Goal: Task Accomplishment & Management: Manage account settings

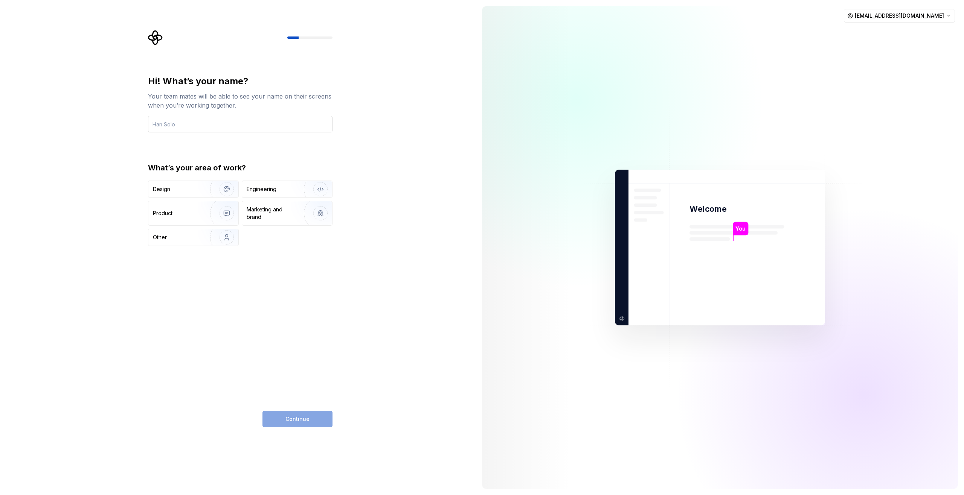
click at [224, 118] on input "text" at bounding box center [240, 124] width 184 height 17
click at [171, 129] on input "text" at bounding box center [240, 124] width 184 height 17
click at [948, 18] on html "Hi! What’s your name? Your team mates will be able to see your name on their sc…" at bounding box center [482, 247] width 964 height 495
click at [948, 16] on html "Hi! What’s your name? Your team mates will be able to see your name on their sc…" at bounding box center [482, 247] width 964 height 495
click at [247, 119] on input "text" at bounding box center [240, 124] width 184 height 17
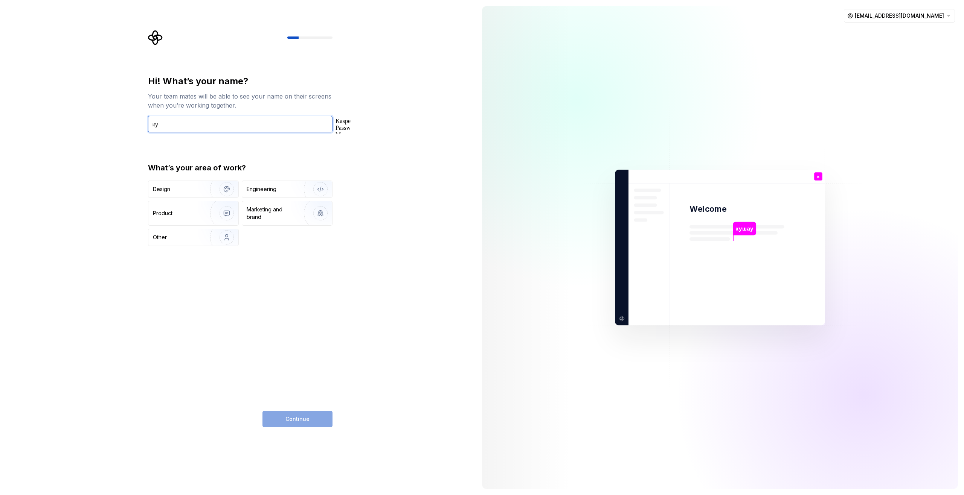
type input "к"
type input "reifel"
click at [179, 194] on div "Design" at bounding box center [193, 189] width 90 height 17
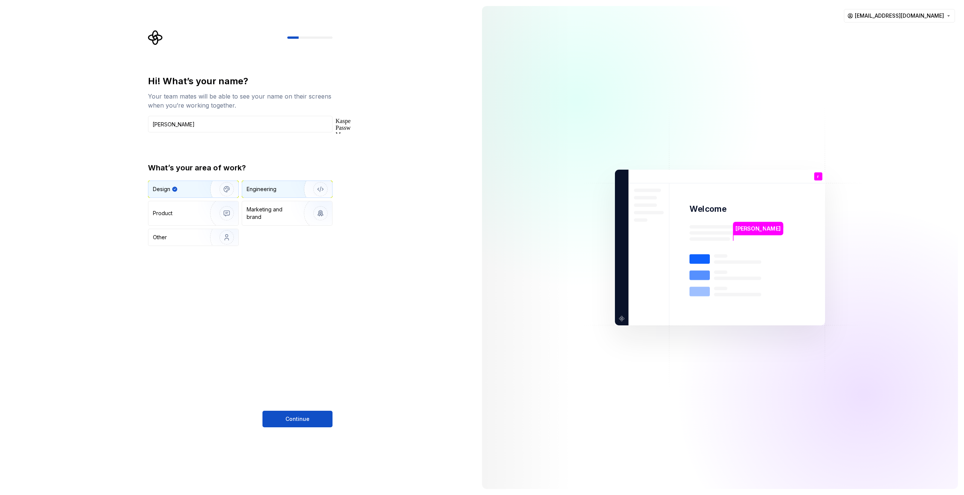
click at [253, 188] on div "Engineering" at bounding box center [262, 190] width 30 height 8
click at [190, 188] on div "Design" at bounding box center [176, 190] width 47 height 8
click at [273, 189] on div "Engineering" at bounding box center [262, 190] width 30 height 8
click at [281, 218] on div "Marketing and brand" at bounding box center [272, 213] width 51 height 15
click at [219, 235] on img "button" at bounding box center [222, 237] width 48 height 50
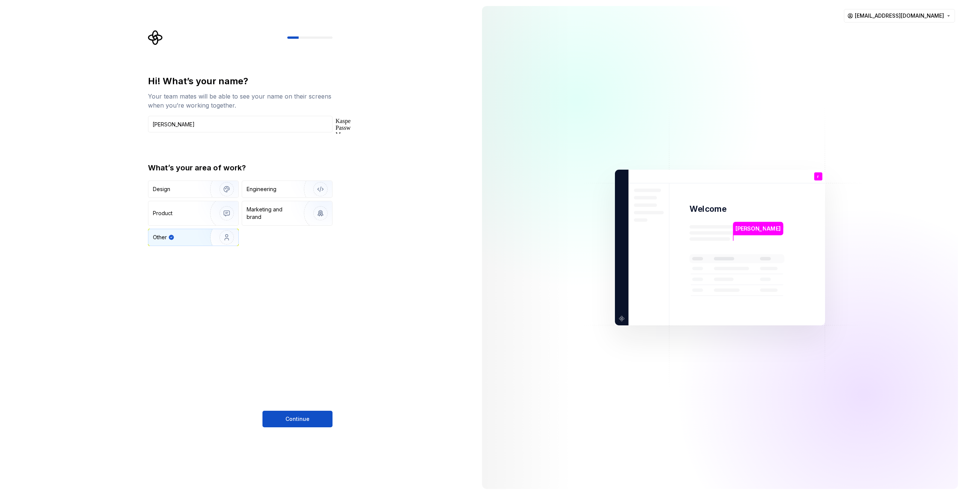
click at [303, 410] on div "Hi! What’s your name? Your team mates will be able to see your name on their sc…" at bounding box center [240, 251] width 184 height 352
click at [303, 412] on button "Continue" at bounding box center [297, 419] width 70 height 17
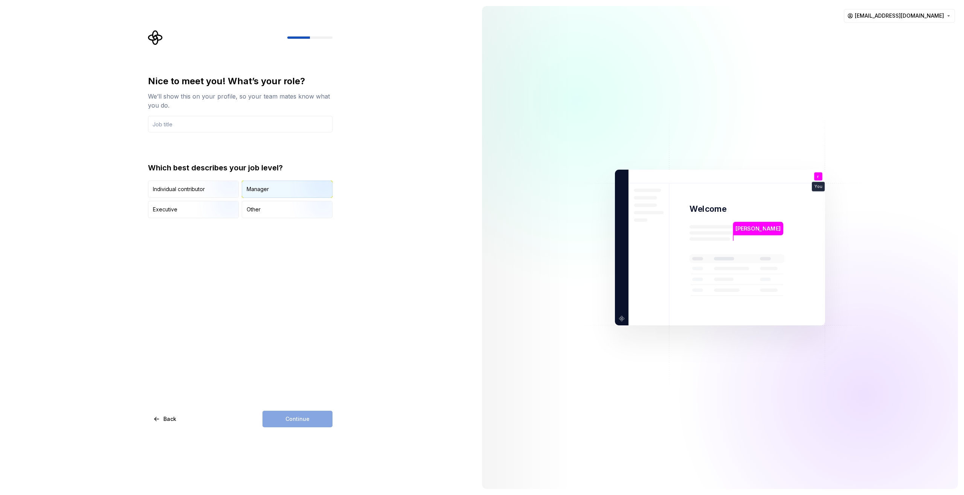
click at [262, 192] on div "Manager" at bounding box center [258, 190] width 22 height 8
click at [207, 120] on input "text" at bounding box center [240, 124] width 184 height 17
click at [262, 190] on div "Manager" at bounding box center [258, 190] width 22 height 8
click at [268, 215] on div "Other" at bounding box center [287, 209] width 90 height 17
click at [197, 127] on input "text" at bounding box center [240, 124] width 184 height 17
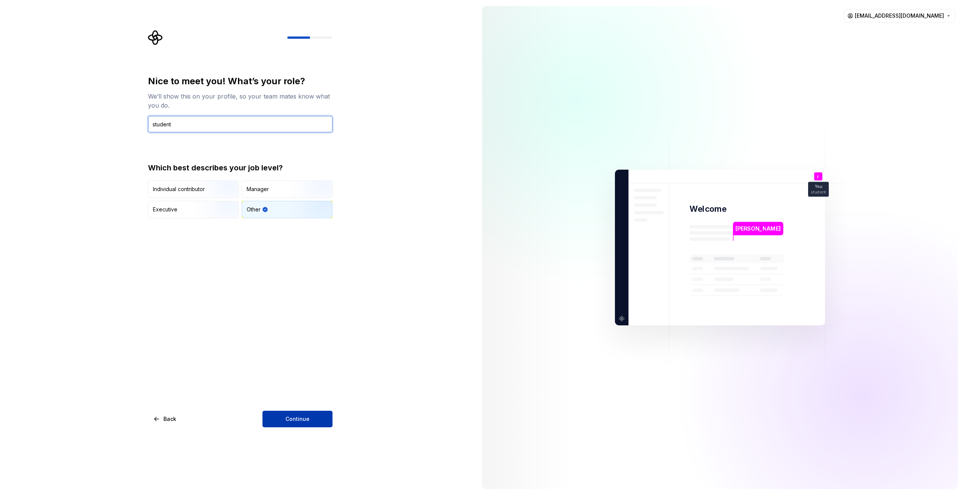
type input "student"
click at [324, 421] on button "Continue" at bounding box center [297, 419] width 70 height 17
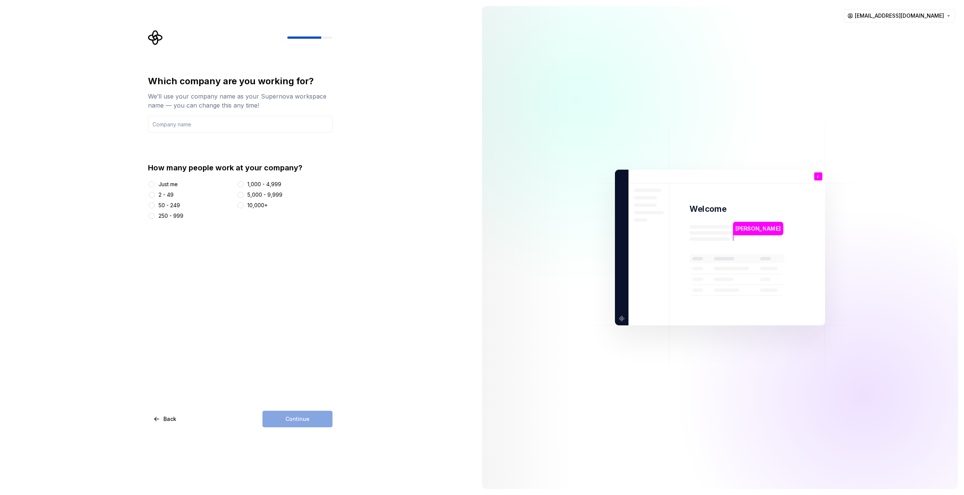
click at [161, 191] on div "2 - 49" at bounding box center [165, 195] width 15 height 8
click at [155, 192] on button "2 - 49" at bounding box center [152, 195] width 6 height 6
click at [172, 191] on div "Just me 2 - 49 50 - 249 250 - 999 1,000 - 4,999 5,000 - 9,999 10,000+" at bounding box center [240, 200] width 184 height 39
click at [171, 189] on div "Just me 2 - 49 50 - 249 250 - 999 1,000 - 4,999 5,000 - 9,999 10,000+" at bounding box center [240, 200] width 184 height 39
click at [170, 186] on div "Just me" at bounding box center [167, 185] width 19 height 8
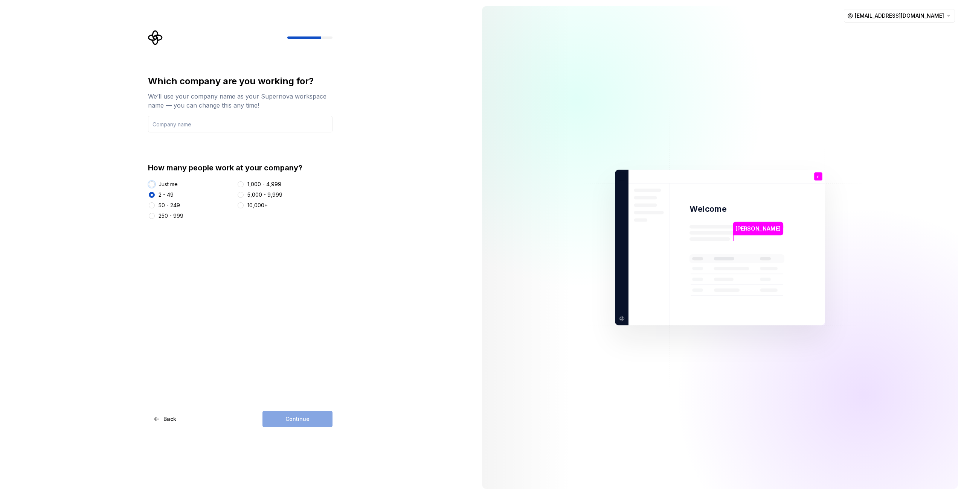
click at [155, 186] on button "Just me" at bounding box center [152, 184] width 6 height 6
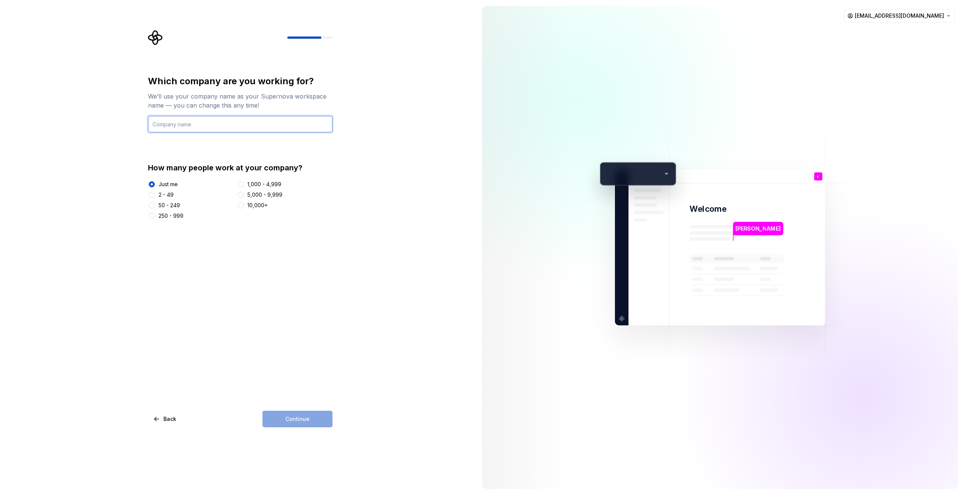
click at [175, 129] on input "text" at bounding box center [240, 124] width 184 height 17
click at [203, 129] on input "text" at bounding box center [240, 124] width 184 height 17
click at [205, 116] on div "Which company are you working for? We’ll use your company name as your Supernov…" at bounding box center [240, 103] width 184 height 57
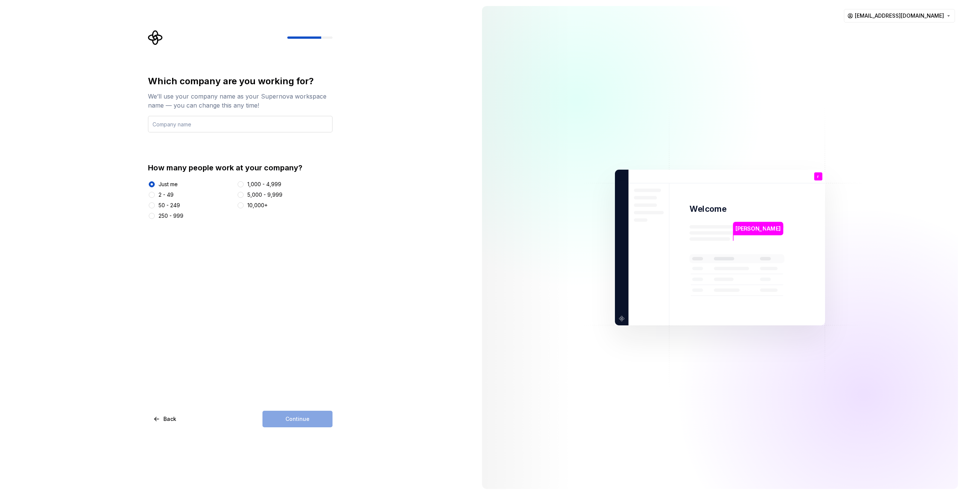
click at [201, 126] on input "text" at bounding box center [240, 124] width 184 height 17
paste input "Микрофон недоступен 7 / 10000 freelance"
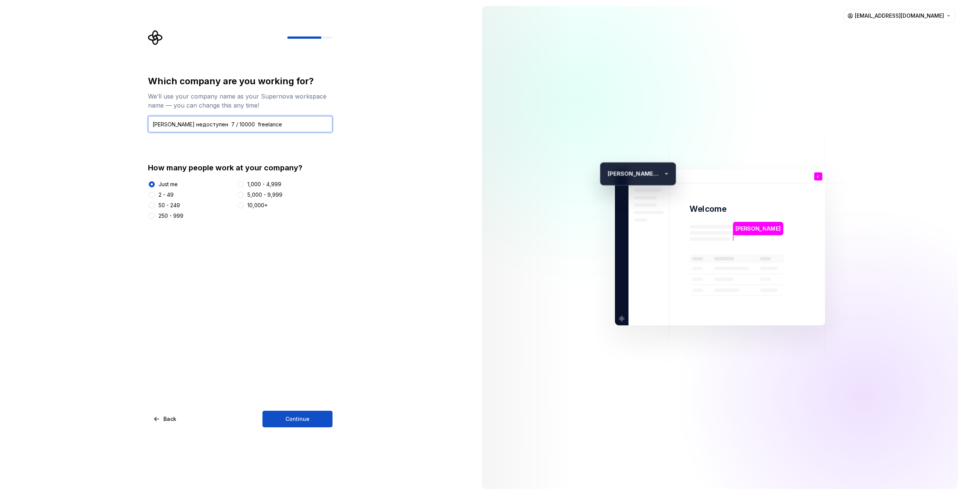
drag, startPoint x: 240, startPoint y: 124, endPoint x: 154, endPoint y: 128, distance: 86.7
click at [152, 128] on input "Микрофон недоступен 7 / 10000 freelance" at bounding box center [240, 124] width 184 height 17
click at [155, 123] on input "freelance" at bounding box center [240, 124] width 184 height 17
type input "freelance"
drag, startPoint x: 157, startPoint y: 125, endPoint x: 143, endPoint y: 124, distance: 14.0
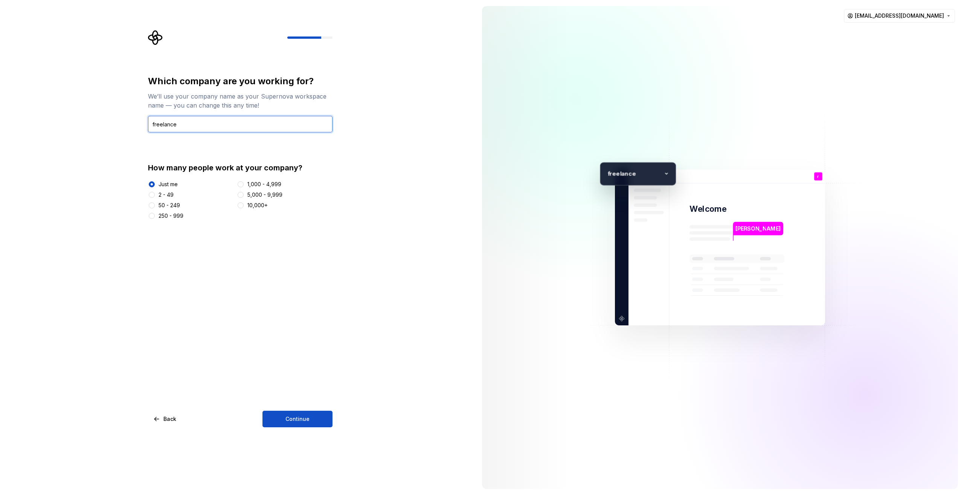
click at [145, 124] on div "Which company are you working for? We’ll use your company name as your Supernov…" at bounding box center [242, 228] width 198 height 397
type input "diploma"
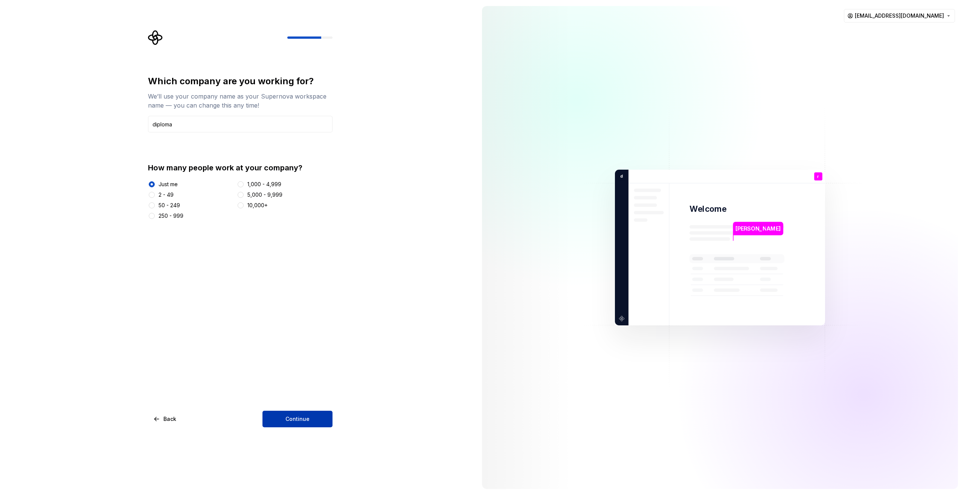
click at [295, 418] on span "Continue" at bounding box center [297, 420] width 24 height 8
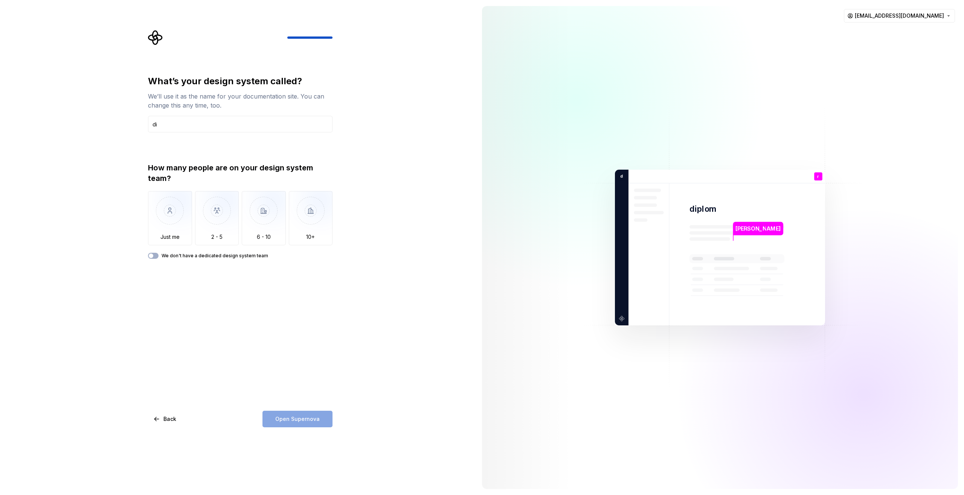
type input "d"
type input "SPA"
click at [175, 225] on img "button" at bounding box center [170, 216] width 44 height 50
click at [299, 413] on button "Open Supernova" at bounding box center [297, 419] width 70 height 17
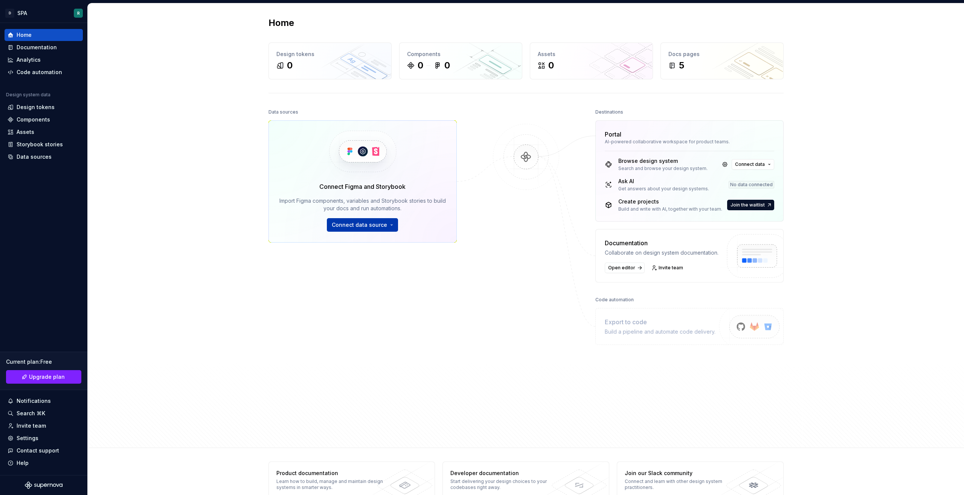
click at [394, 226] on div "Connect data source" at bounding box center [362, 225] width 71 height 14
click at [384, 293] on p "Import variables as design tokens." at bounding box center [378, 294] width 77 height 6
click at [396, 224] on div "Connect Figma and Storybook Import Figma components, variables and Storybook st…" at bounding box center [362, 207] width 166 height 50
click at [389, 226] on button "Connect data source" at bounding box center [362, 225] width 71 height 14
click at [37, 443] on div "Settings" at bounding box center [44, 439] width 78 height 12
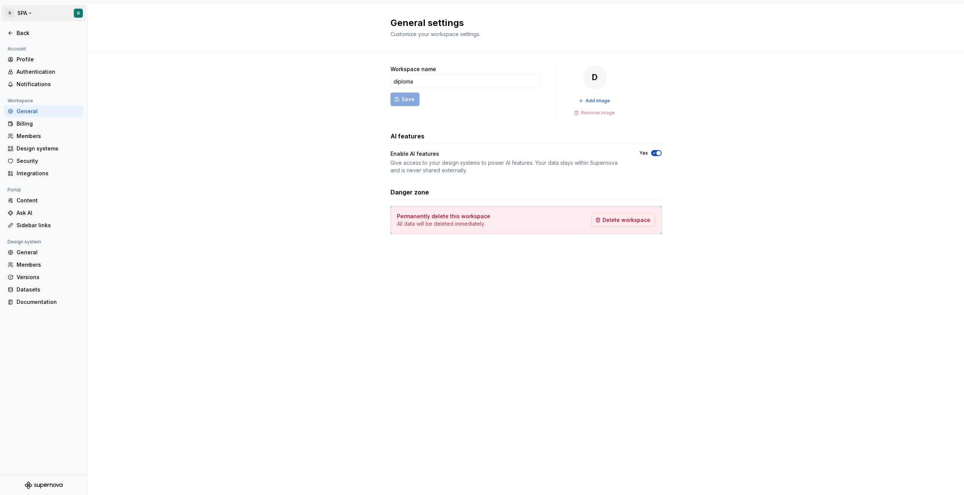
click at [31, 12] on html "D SPA R Back Account Profile Authentication Notifications Workspace General Bil…" at bounding box center [482, 247] width 964 height 495
click at [49, 201] on div "Content" at bounding box center [48, 201] width 63 height 8
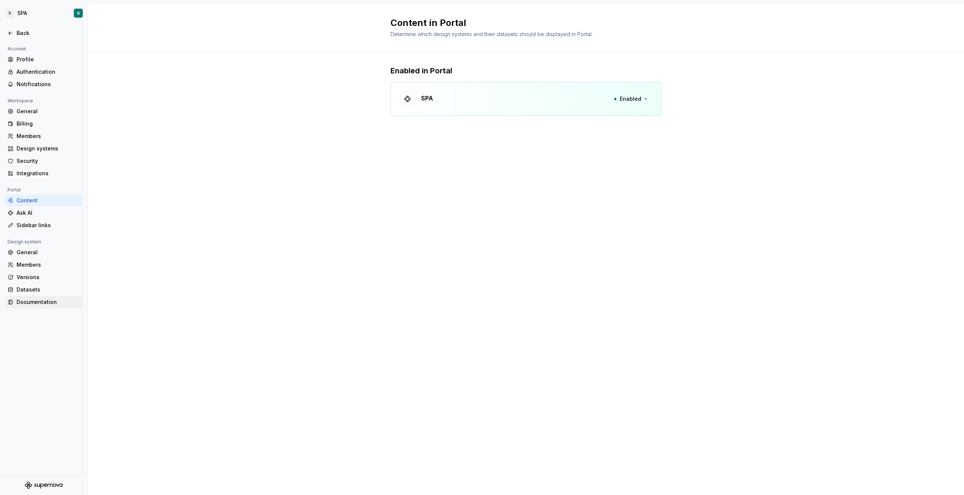
click at [34, 302] on div "Documentation" at bounding box center [48, 303] width 63 height 8
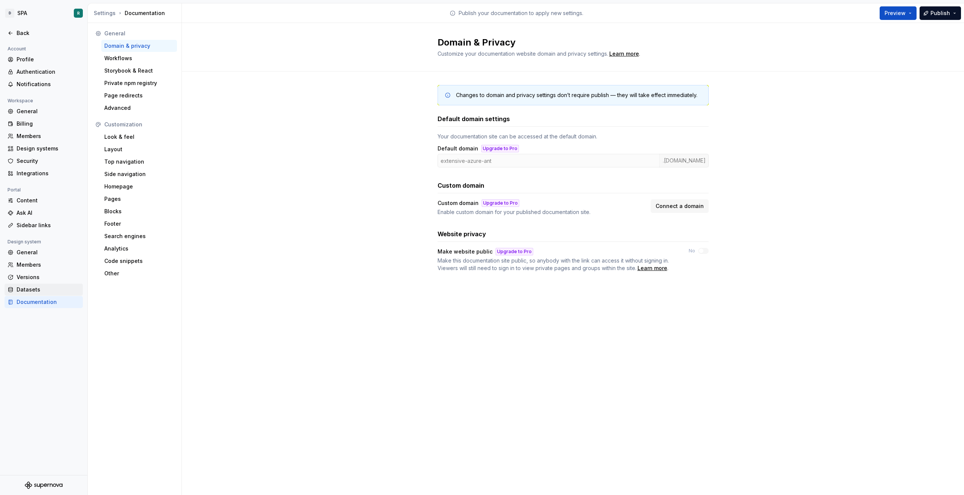
click at [40, 288] on div "Datasets" at bounding box center [48, 290] width 63 height 8
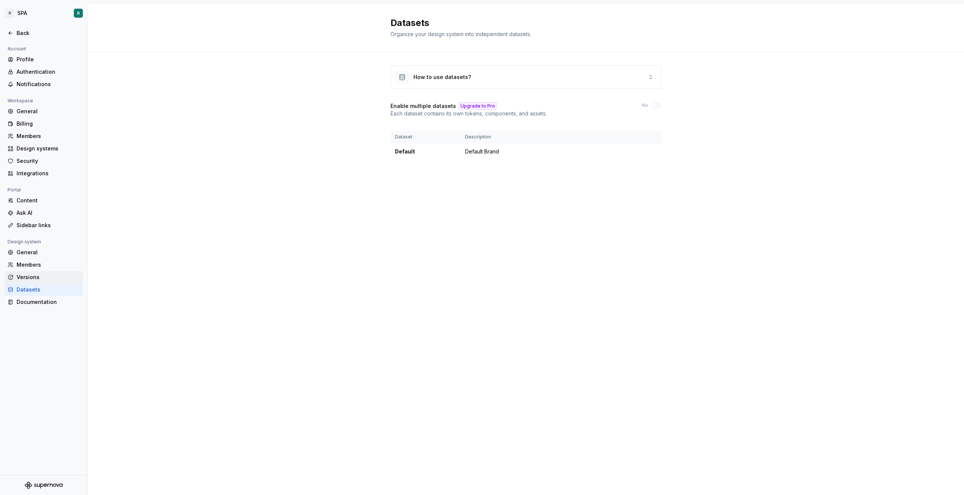
click at [42, 274] on div "Versions" at bounding box center [48, 278] width 63 height 8
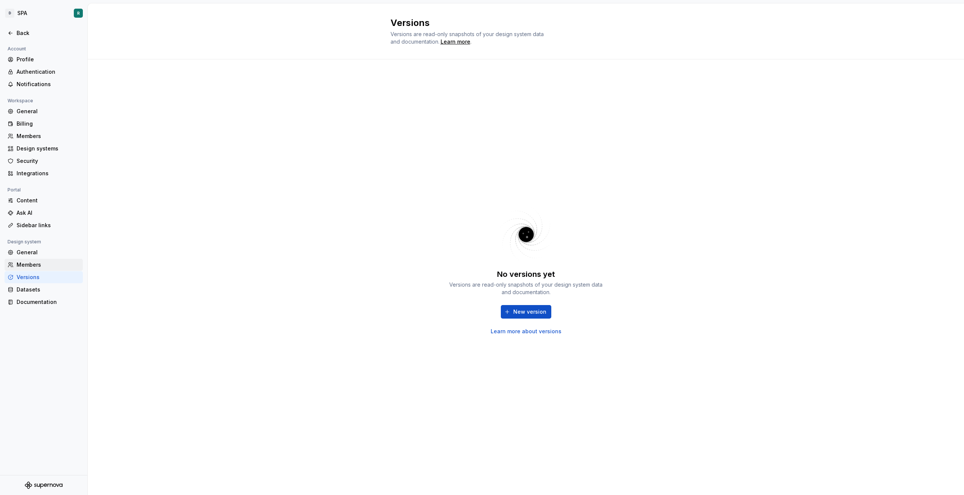
click at [47, 267] on div "Members" at bounding box center [48, 265] width 63 height 8
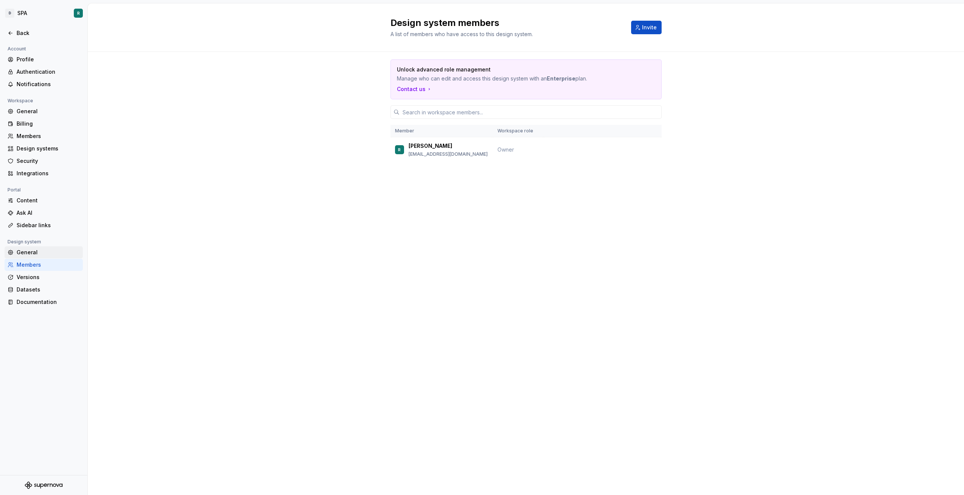
click at [49, 255] on div "General" at bounding box center [48, 253] width 63 height 8
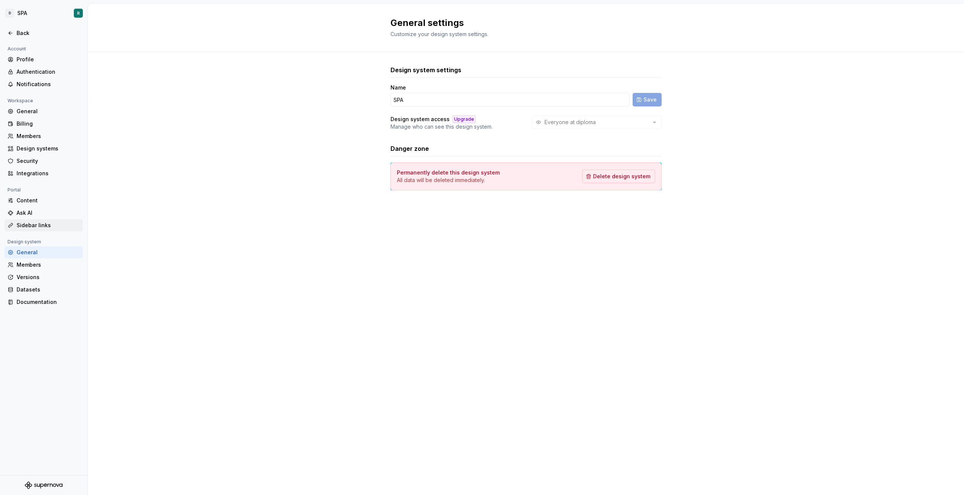
click at [44, 224] on div "Sidebar links" at bounding box center [48, 226] width 63 height 8
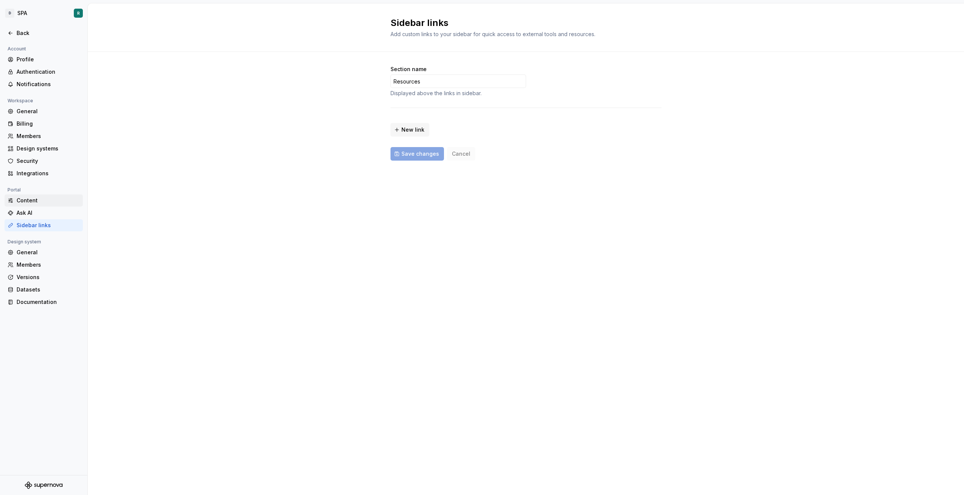
click at [45, 200] on div "Content" at bounding box center [48, 201] width 63 height 8
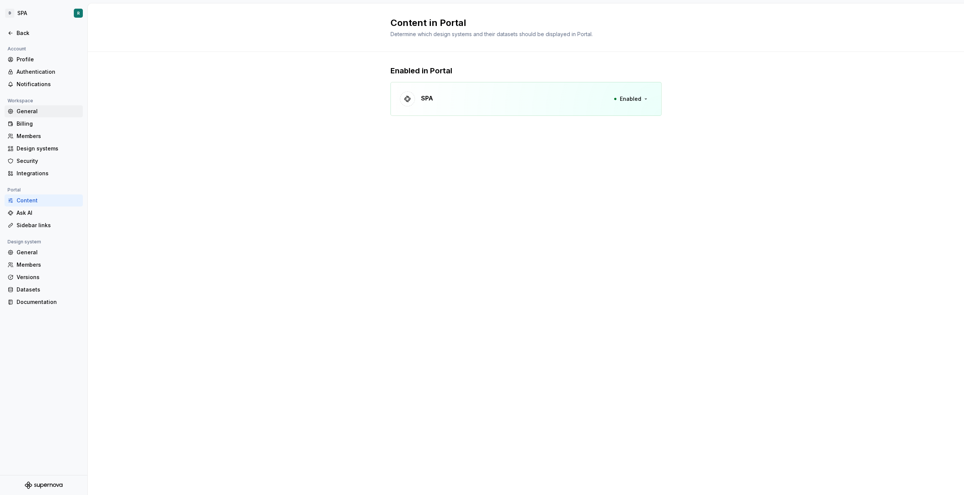
click at [45, 116] on div "General" at bounding box center [44, 111] width 78 height 12
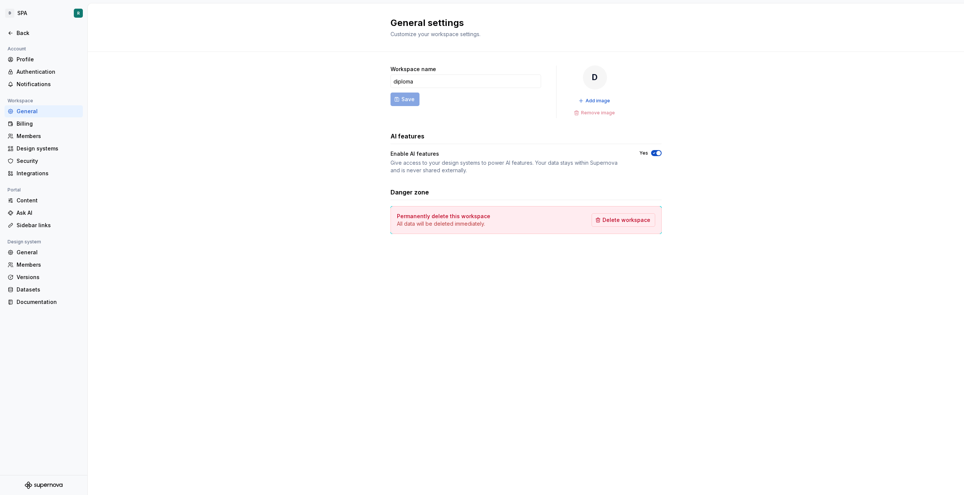
click at [45, 116] on div "General" at bounding box center [44, 111] width 78 height 12
click at [44, 119] on div "Billing" at bounding box center [44, 124] width 78 height 12
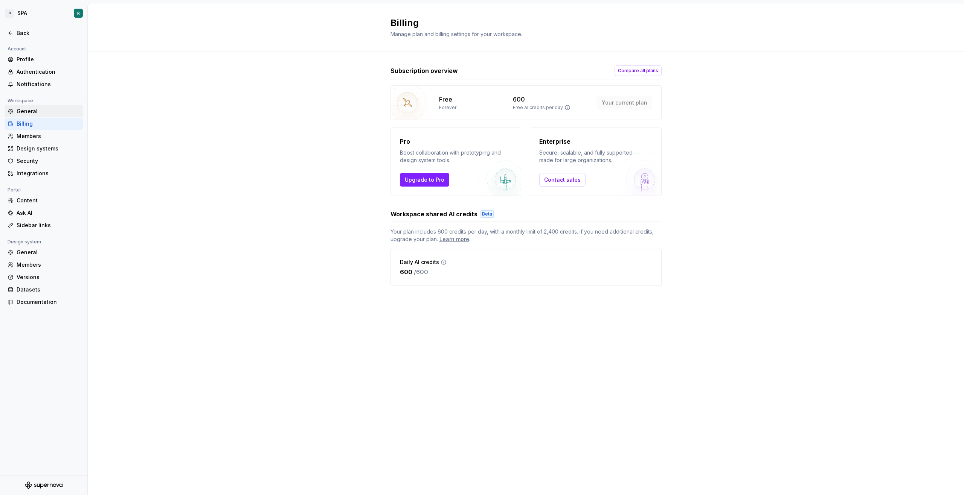
click at [46, 111] on div "General" at bounding box center [48, 112] width 63 height 8
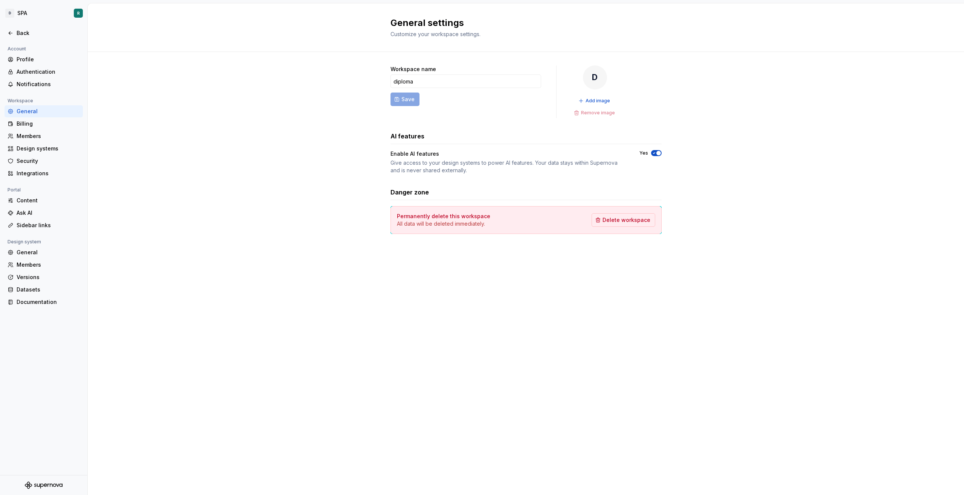
click at [223, 195] on div "Workspace name diploma Save D Add image Remove image AI features Enable AI feat…" at bounding box center [526, 157] width 876 height 211
click at [39, 126] on div "Billing" at bounding box center [48, 124] width 63 height 8
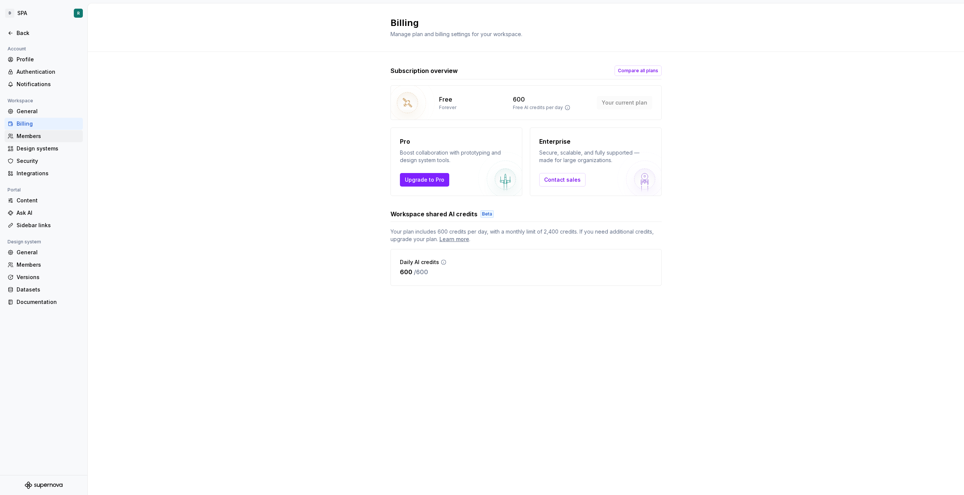
click at [40, 138] on div "Members" at bounding box center [48, 136] width 63 height 8
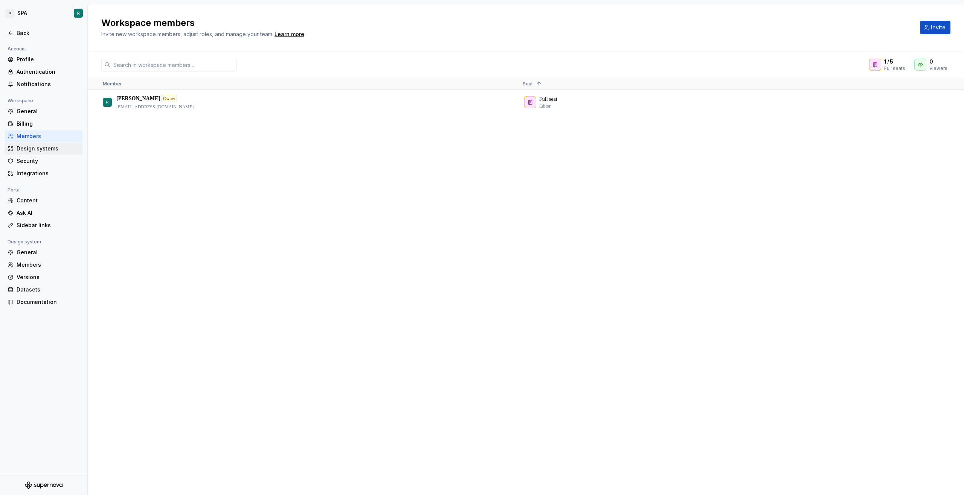
click at [40, 148] on div "Design systems" at bounding box center [48, 149] width 63 height 8
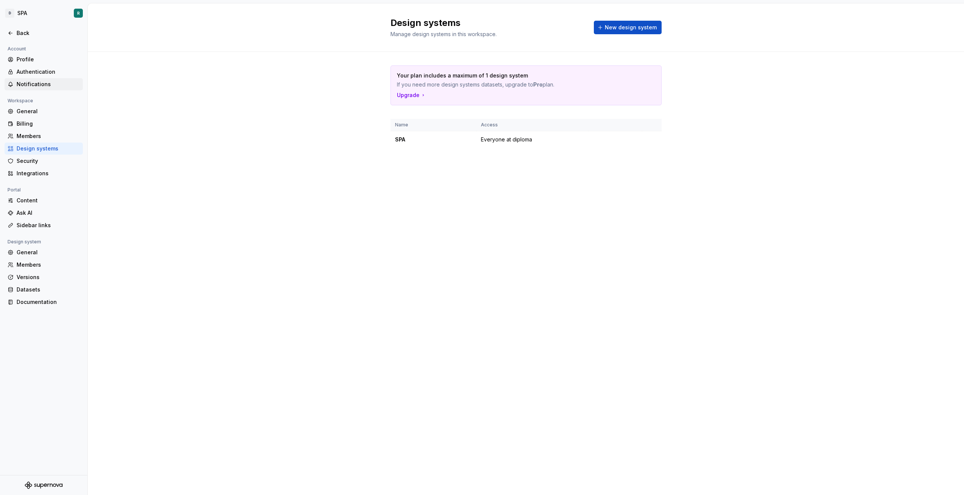
click at [41, 87] on div "Notifications" at bounding box center [48, 85] width 63 height 8
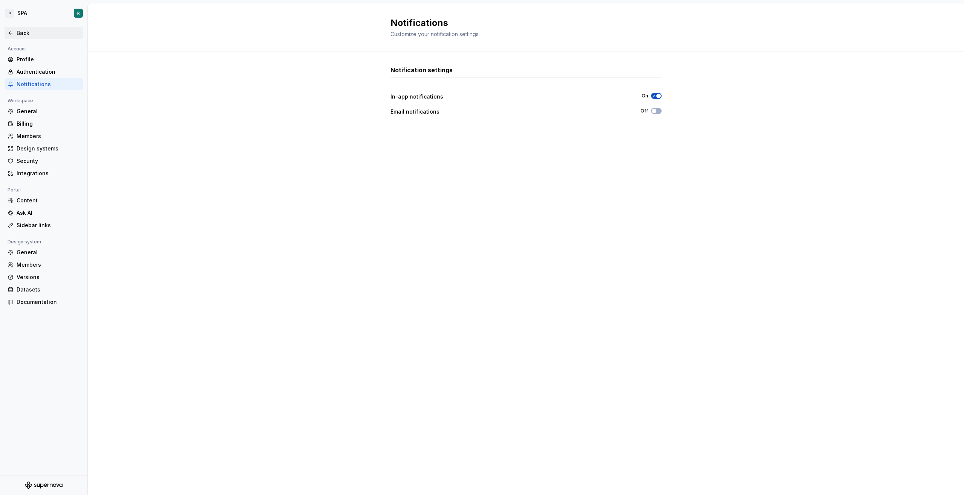
click at [27, 36] on div "Back" at bounding box center [48, 33] width 63 height 8
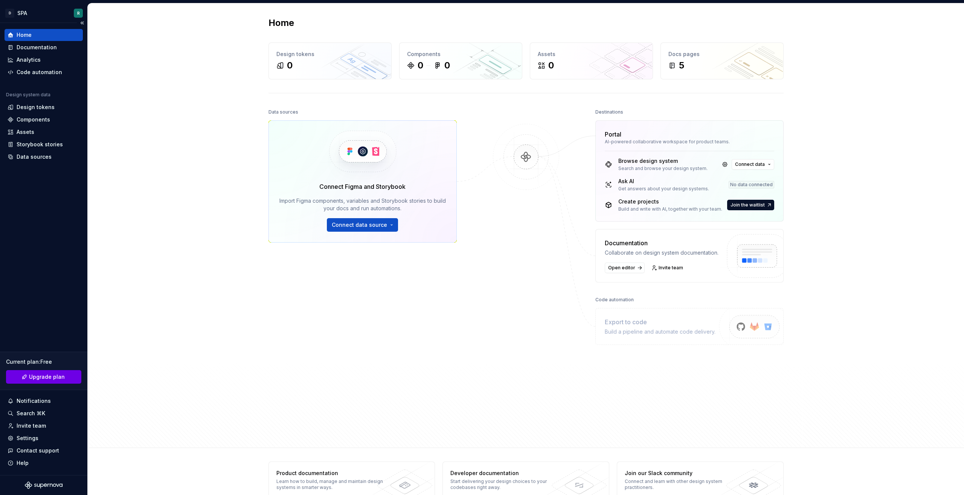
click at [55, 379] on span "Upgrade plan" at bounding box center [47, 377] width 36 height 8
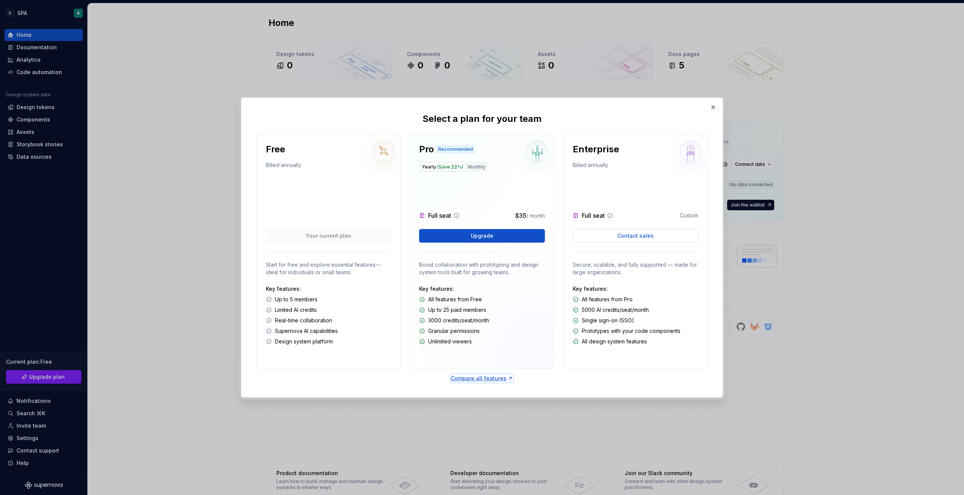
click at [478, 378] on div "Compare all features" at bounding box center [482, 379] width 62 height 8
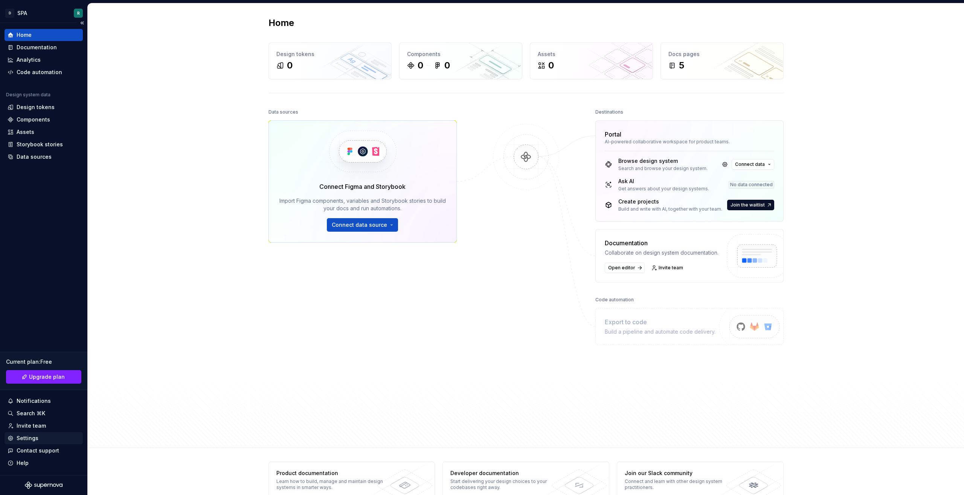
click at [49, 437] on div "Settings" at bounding box center [44, 439] width 72 height 8
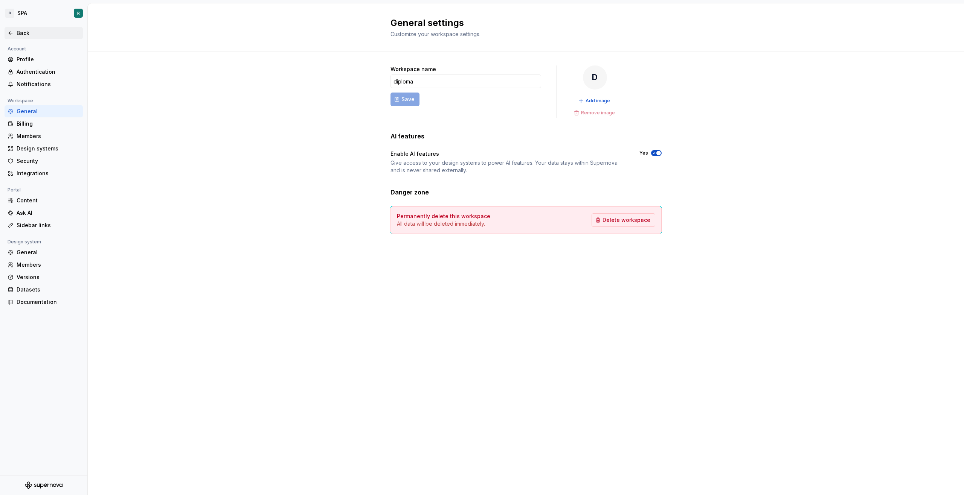
click at [25, 32] on div "Back" at bounding box center [48, 33] width 63 height 8
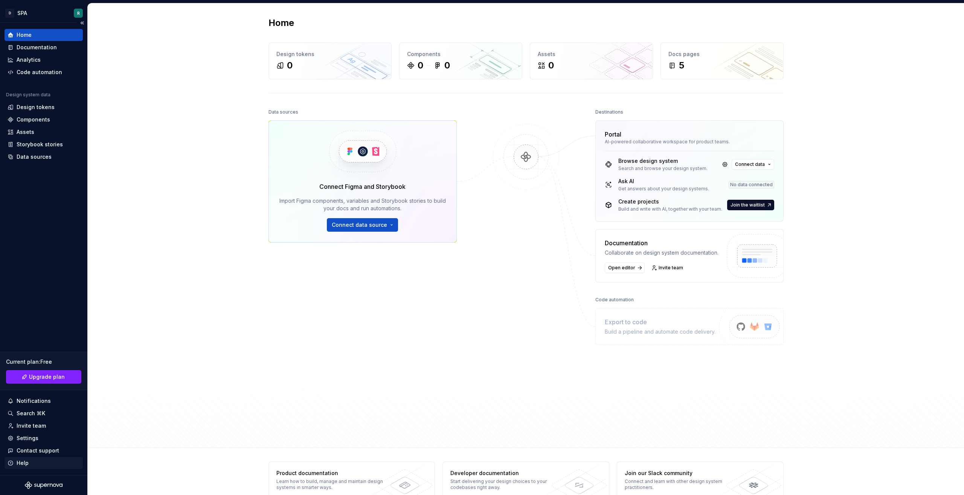
drag, startPoint x: 41, startPoint y: 471, endPoint x: 41, endPoint y: 464, distance: 6.4
click at [41, 468] on div "Home Documentation Analytics Code automation Design system data Design tokens C…" at bounding box center [43, 249] width 87 height 452
click at [41, 464] on div "Help" at bounding box center [44, 464] width 72 height 8
click at [30, 436] on div "Settings" at bounding box center [28, 439] width 22 height 8
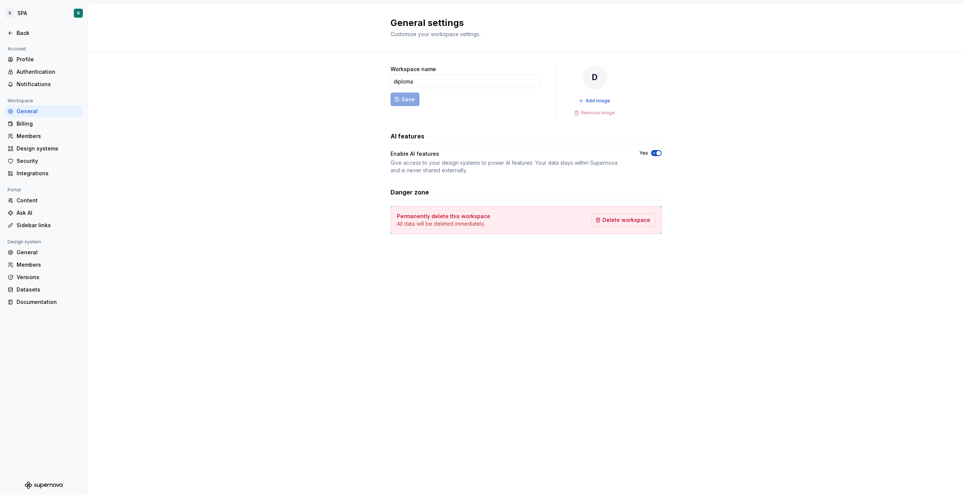
click at [37, 315] on div "Account Profile Authentication Notifications Workspace General Billing Members …" at bounding box center [43, 259] width 87 height 431
click at [41, 309] on div "Account Profile Authentication Notifications Workspace General Billing Members …" at bounding box center [43, 178] width 87 height 268
click at [44, 305] on div "Documentation" at bounding box center [48, 303] width 63 height 8
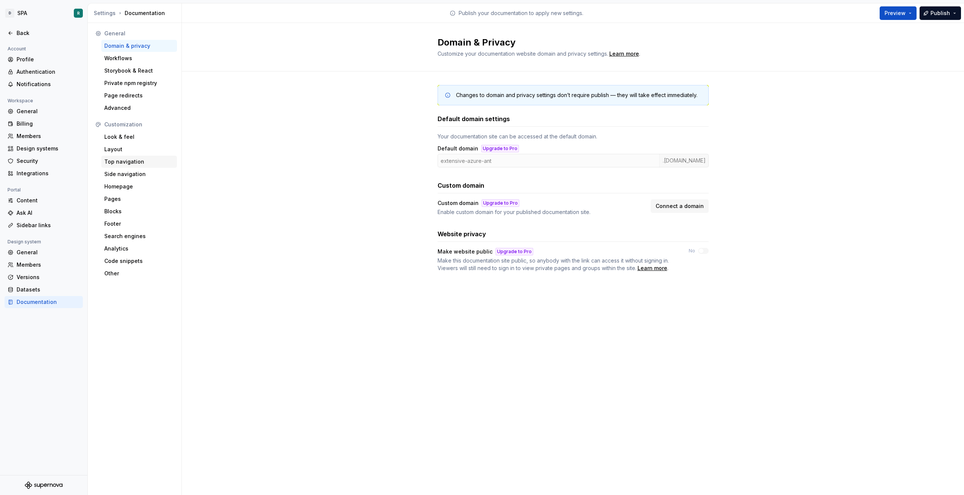
click at [139, 166] on div "Top navigation" at bounding box center [139, 162] width 76 height 12
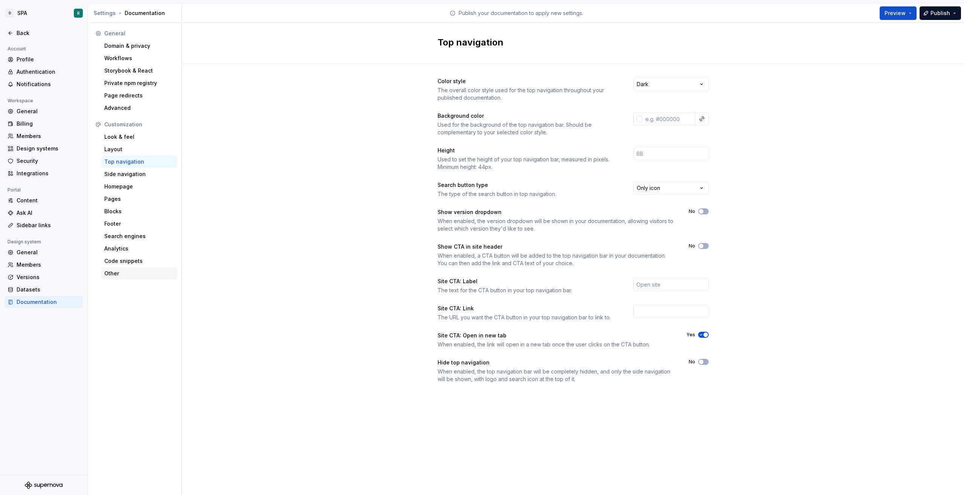
click at [129, 274] on div "Other" at bounding box center [139, 274] width 70 height 8
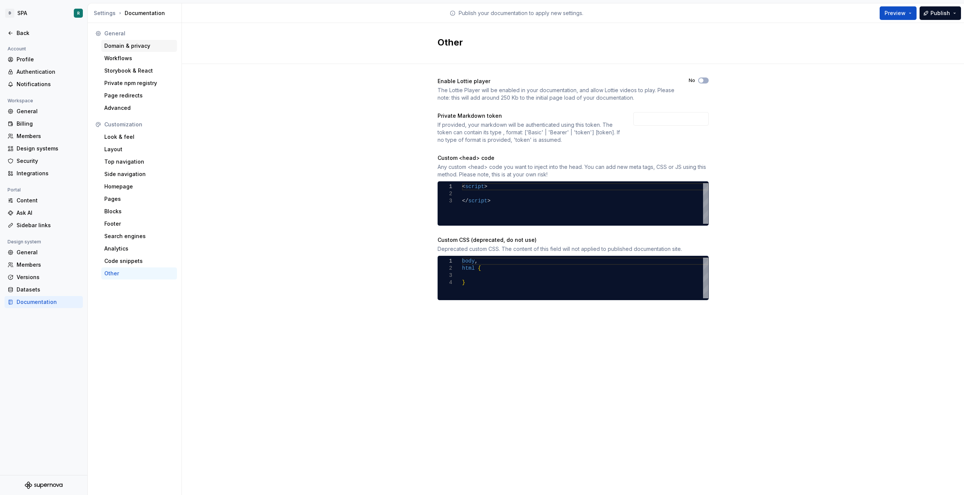
click at [128, 44] on div "Domain & privacy" at bounding box center [139, 46] width 70 height 8
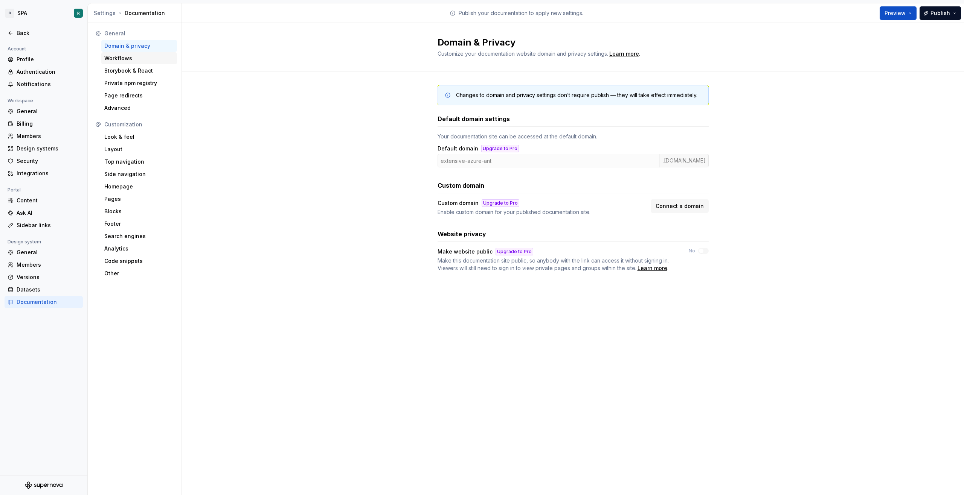
click at [122, 55] on div "Workflows" at bounding box center [139, 59] width 70 height 8
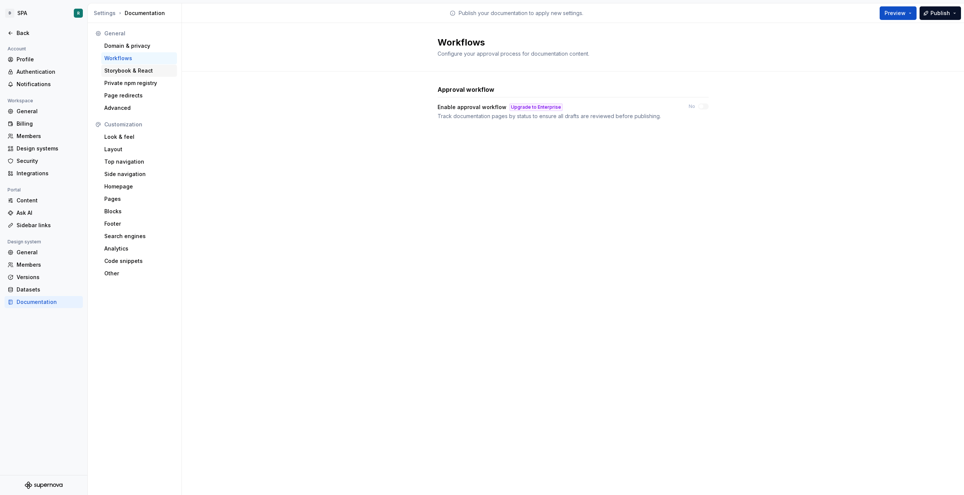
click at [120, 65] on div "Storybook & React" at bounding box center [139, 71] width 76 height 12
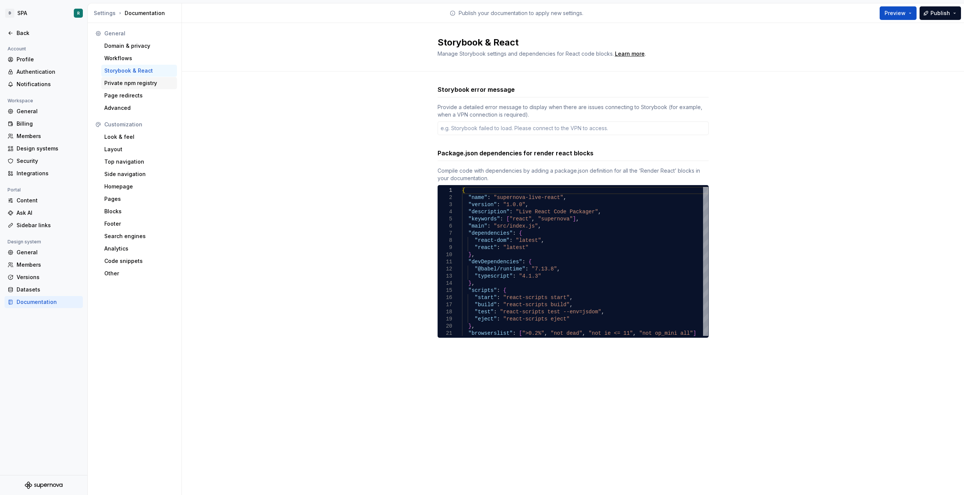
click at [130, 78] on div "Private npm registry" at bounding box center [139, 83] width 76 height 12
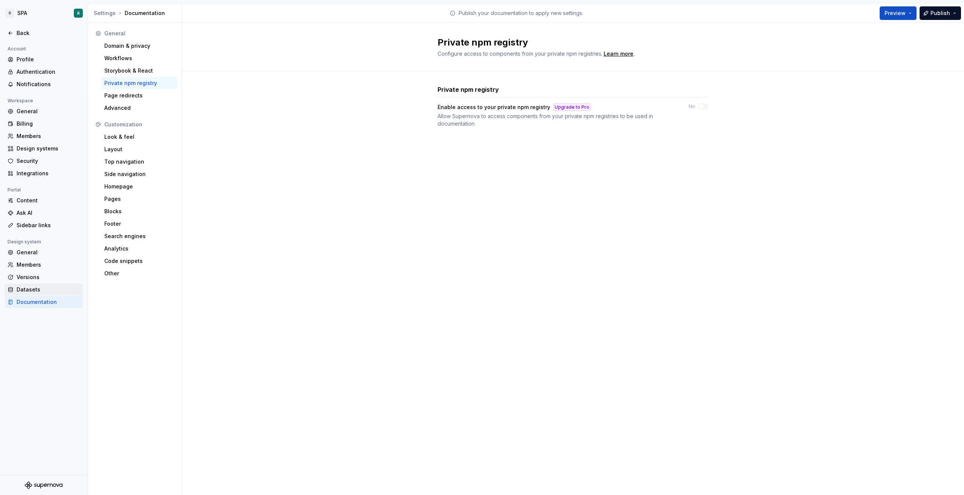
click at [35, 287] on div "Datasets" at bounding box center [48, 290] width 63 height 8
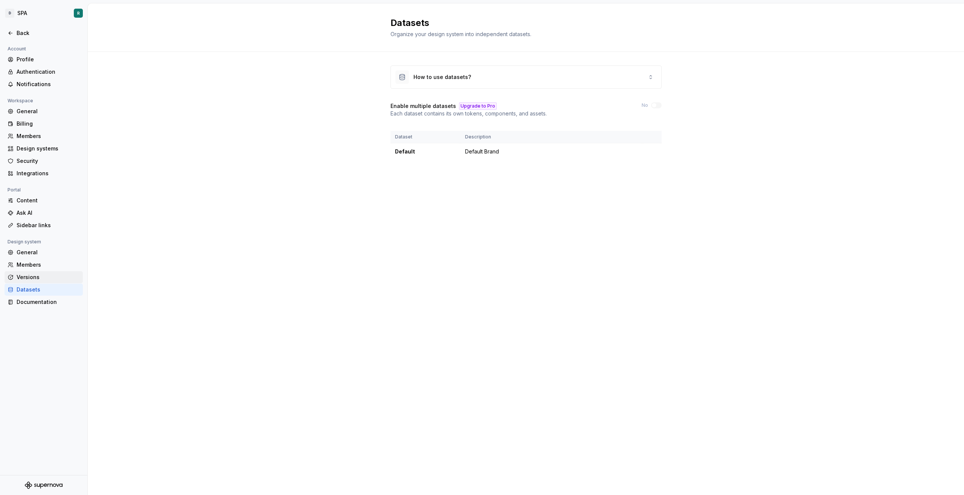
click at [42, 274] on div "Versions" at bounding box center [48, 278] width 63 height 8
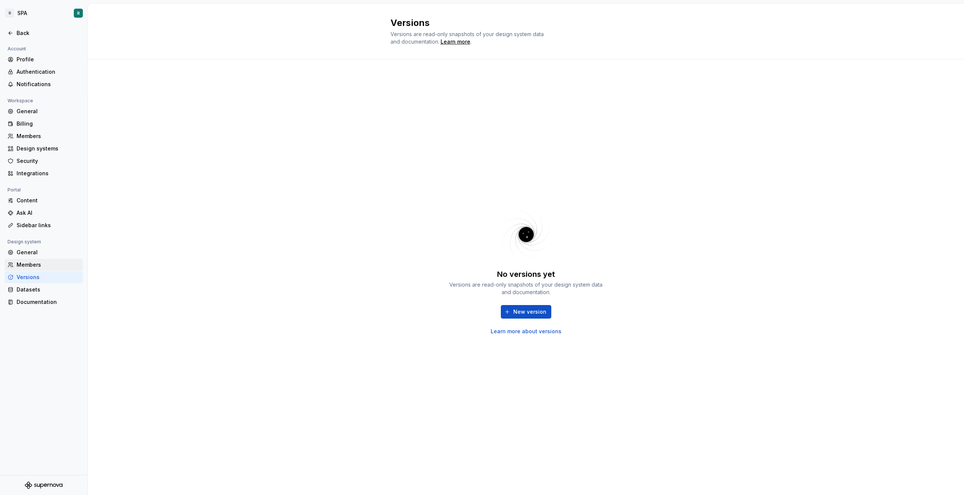
click at [44, 265] on div "Members" at bounding box center [48, 265] width 63 height 8
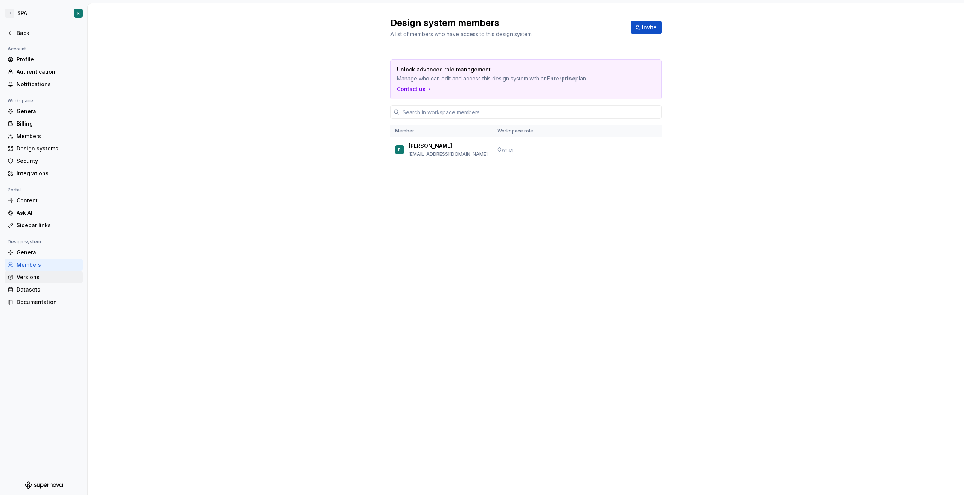
click at [44, 279] on div "Versions" at bounding box center [48, 278] width 63 height 8
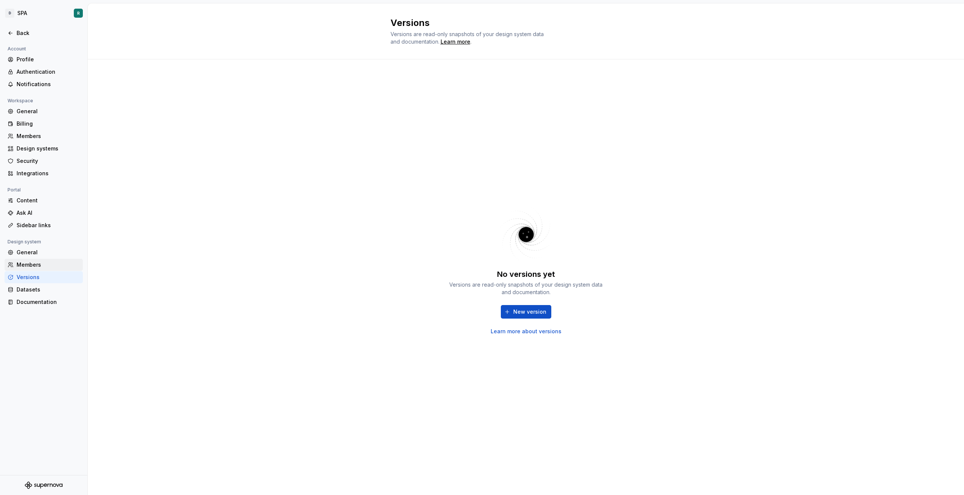
click at [43, 270] on div "Members" at bounding box center [44, 265] width 78 height 12
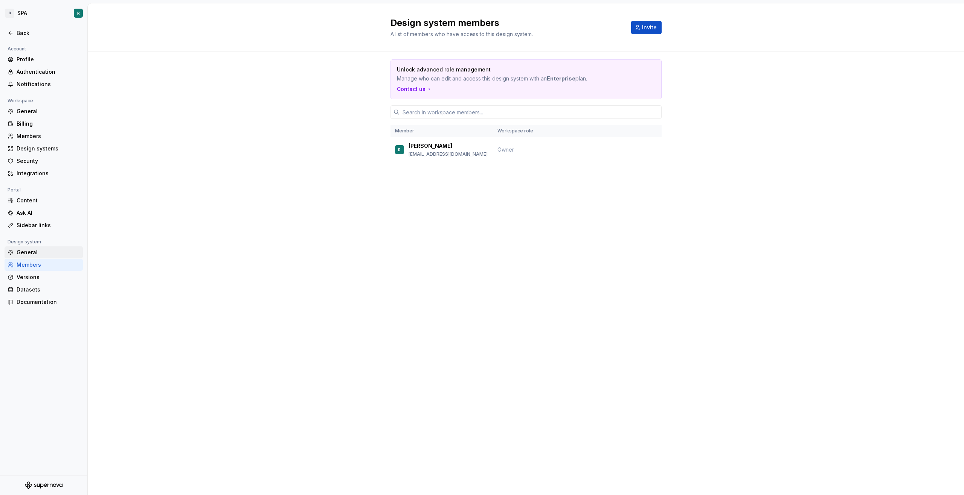
click at [46, 254] on div "General" at bounding box center [48, 253] width 63 height 8
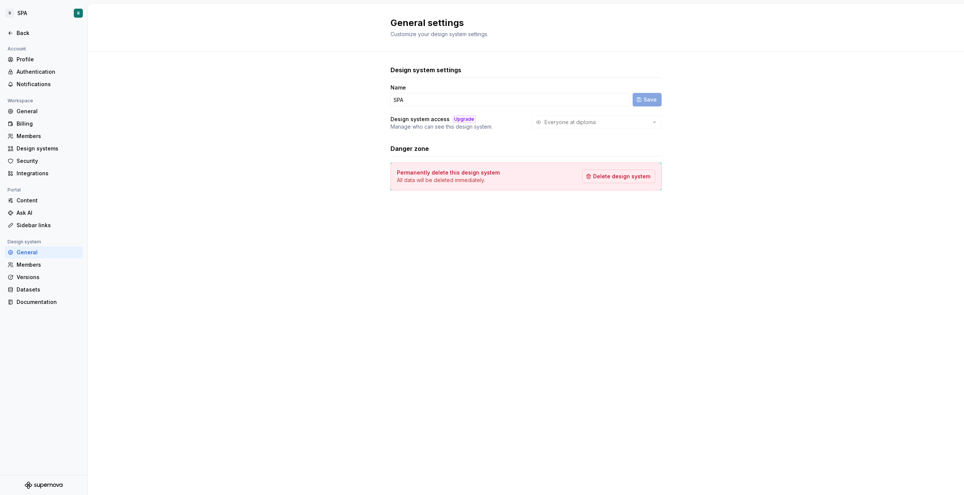
click at [579, 119] on div "Everyone at diploma" at bounding box center [596, 123] width 129 height 14
click at [40, 231] on div "Sidebar links" at bounding box center [44, 225] width 78 height 12
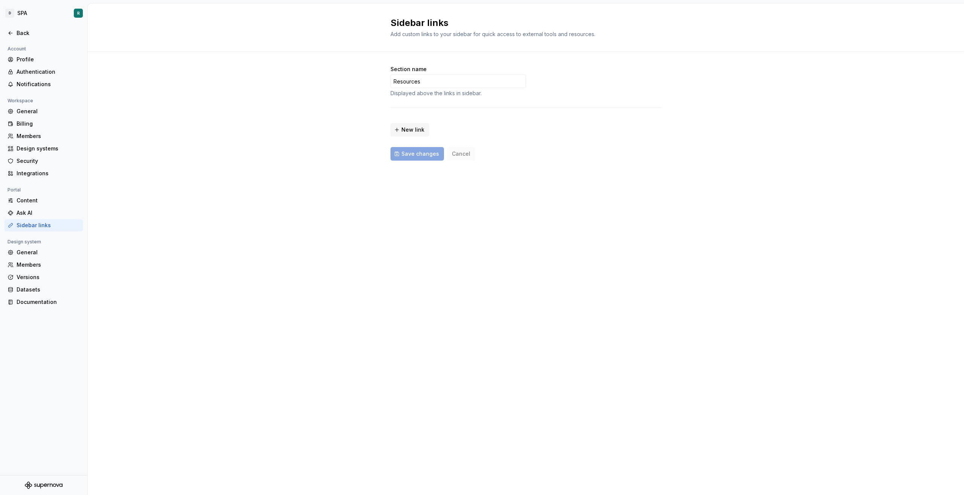
click at [46, 219] on div "Sidebar links" at bounding box center [44, 225] width 78 height 12
click at [48, 215] on div "Ask AI" at bounding box center [48, 213] width 63 height 8
type textarea "*"
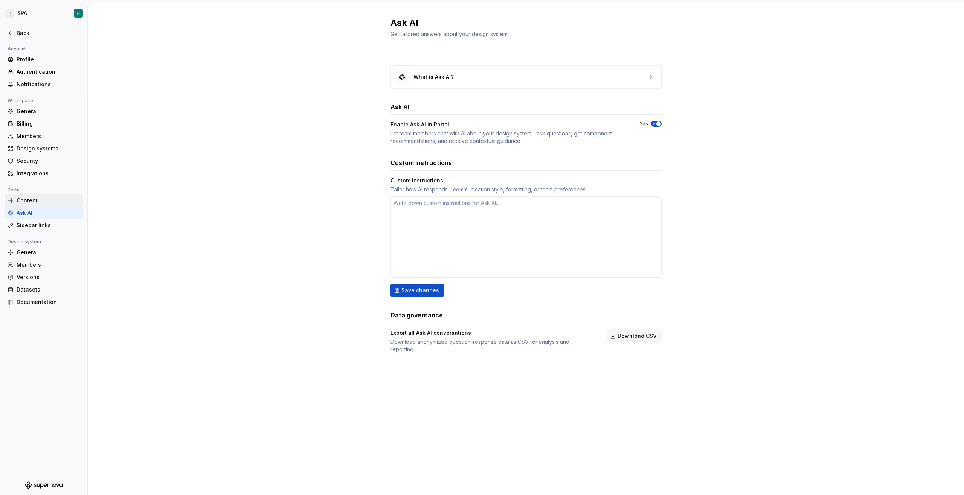
click at [49, 198] on div "Content" at bounding box center [48, 201] width 63 height 8
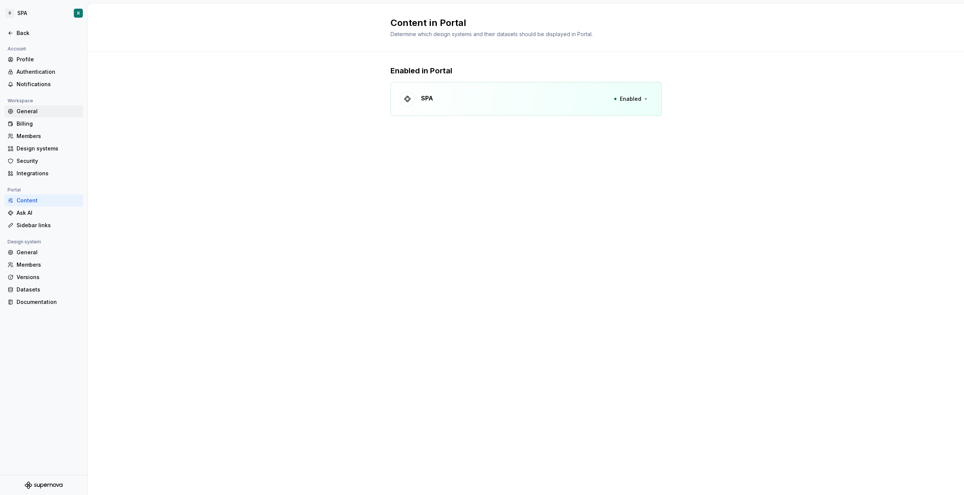
click at [40, 116] on div "General" at bounding box center [44, 111] width 78 height 12
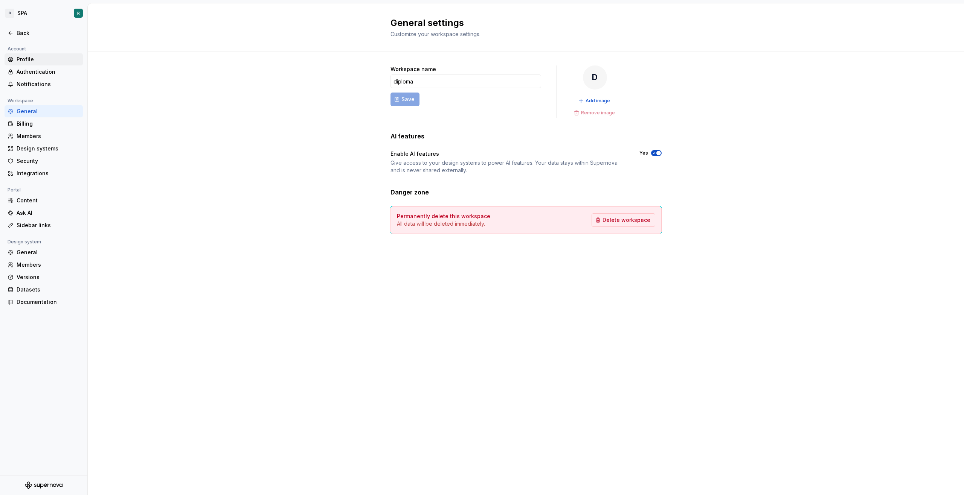
click at [12, 54] on div "Profile" at bounding box center [44, 59] width 78 height 12
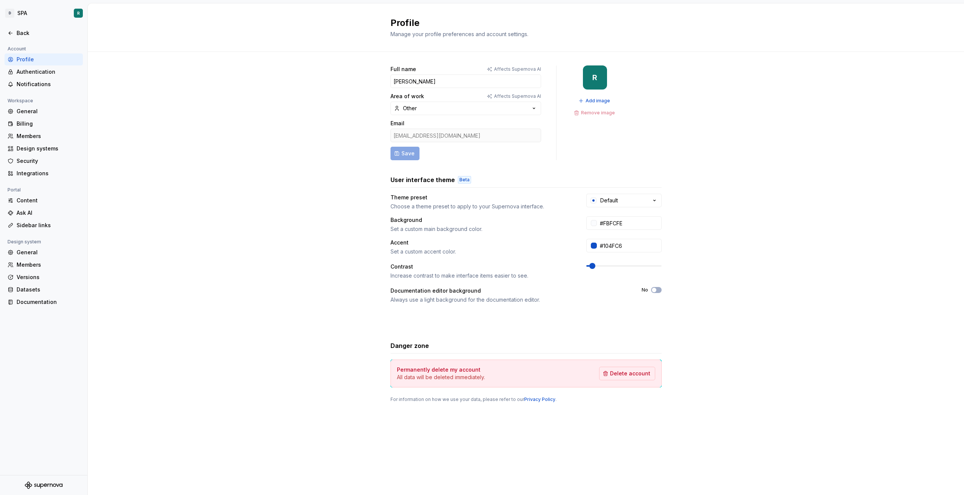
click at [647, 208] on div "Theme preset Choose a theme preset to apply to your Supernova interface. Default" at bounding box center [525, 202] width 271 height 17
click at [646, 205] on button "Default" at bounding box center [623, 201] width 75 height 14
click at [722, 256] on div "Full name Affects Supernova AI reifel Area of work Affects Supernova AI Other E…" at bounding box center [526, 241] width 876 height 379
click at [590, 267] on span at bounding box center [593, 266] width 6 height 6
click at [439, 179] on h3 "User interface theme" at bounding box center [422, 179] width 64 height 9
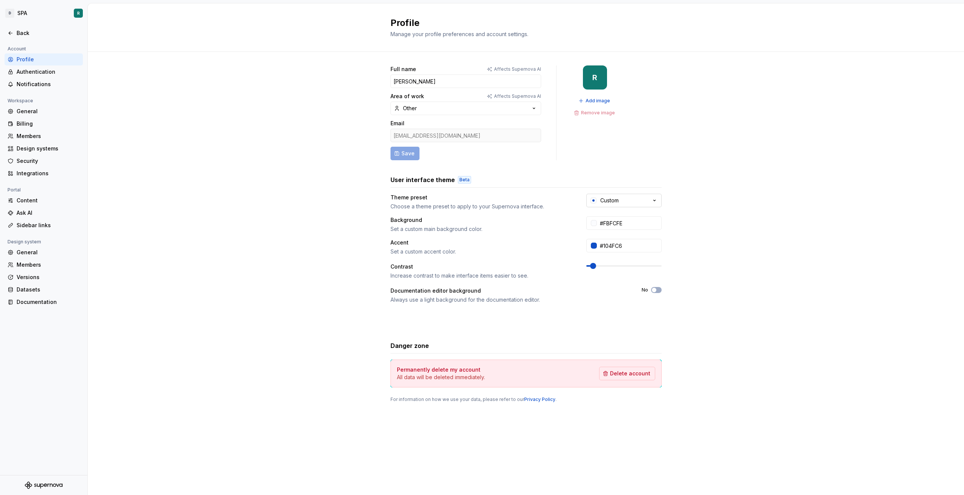
click at [608, 206] on button "Custom" at bounding box center [623, 201] width 75 height 14
click at [736, 321] on div "Full name Affects Supernova AI reifel Area of work Affects Supernova AI Other E…" at bounding box center [526, 241] width 876 height 379
click at [505, 67] on p "Affects Supernova AI" at bounding box center [517, 69] width 47 height 6
click at [433, 107] on button "Other" at bounding box center [465, 109] width 151 height 14
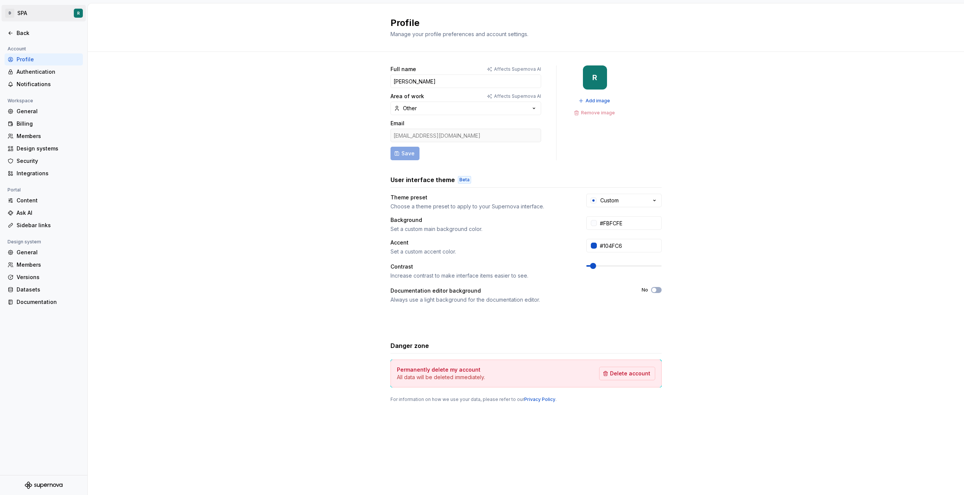
click at [21, 11] on html "D SPA R Back Account Profile Authentication Notifications Workspace General Bil…" at bounding box center [482, 247] width 964 height 495
click at [74, 13] on html "D SPA R Back Account Profile Authentication Notifications Workspace General Bil…" at bounding box center [482, 247] width 964 height 495
click at [175, 62] on div "Full name Affects Supernova AI reifel Area of work Affects Supernova AI Other E…" at bounding box center [526, 241] width 876 height 379
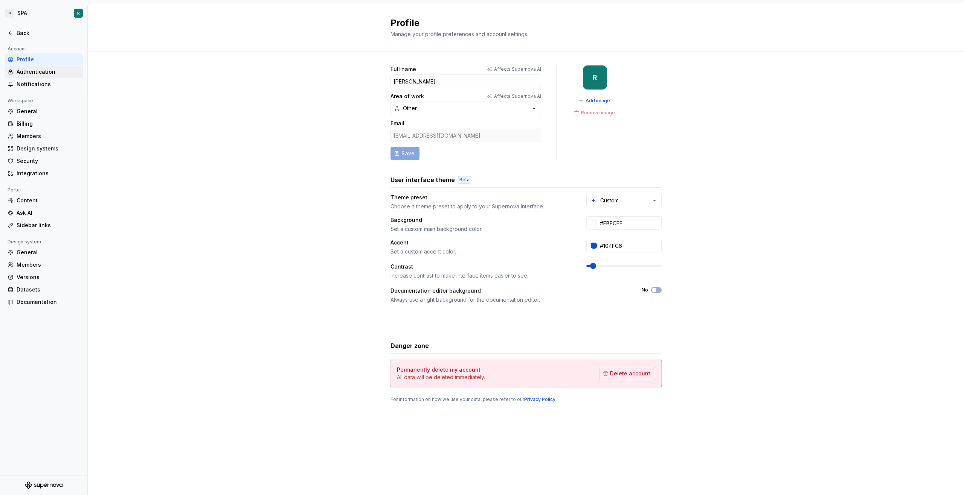
click at [40, 70] on div "Authentication" at bounding box center [48, 72] width 63 height 8
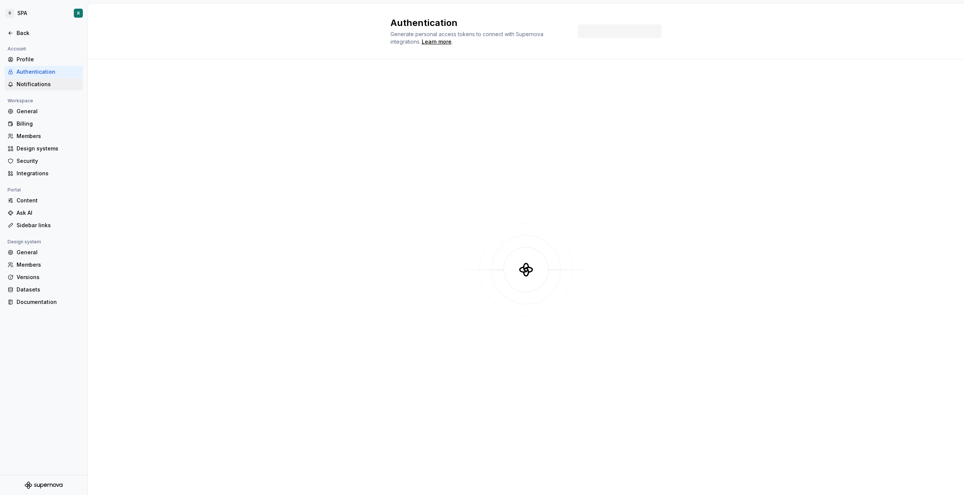
click at [38, 85] on div "Notifications" at bounding box center [48, 85] width 63 height 8
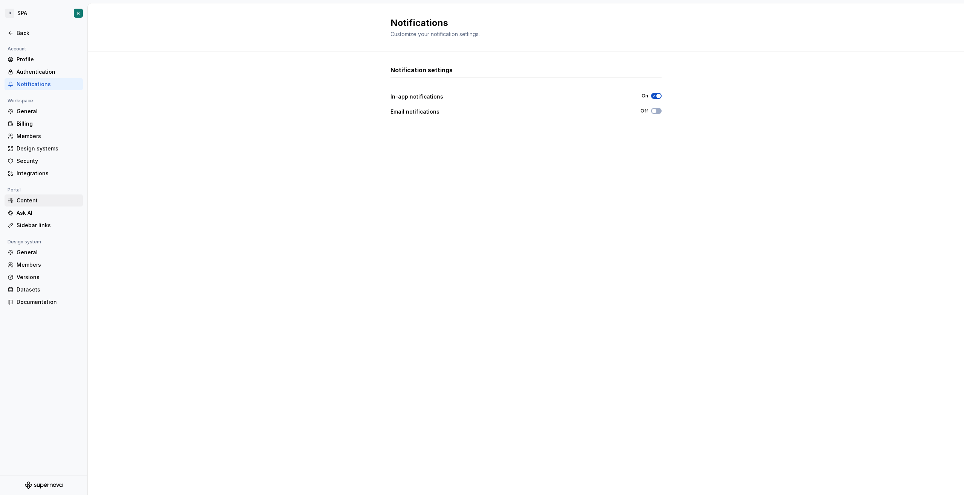
click at [35, 203] on div "Content" at bounding box center [48, 201] width 63 height 8
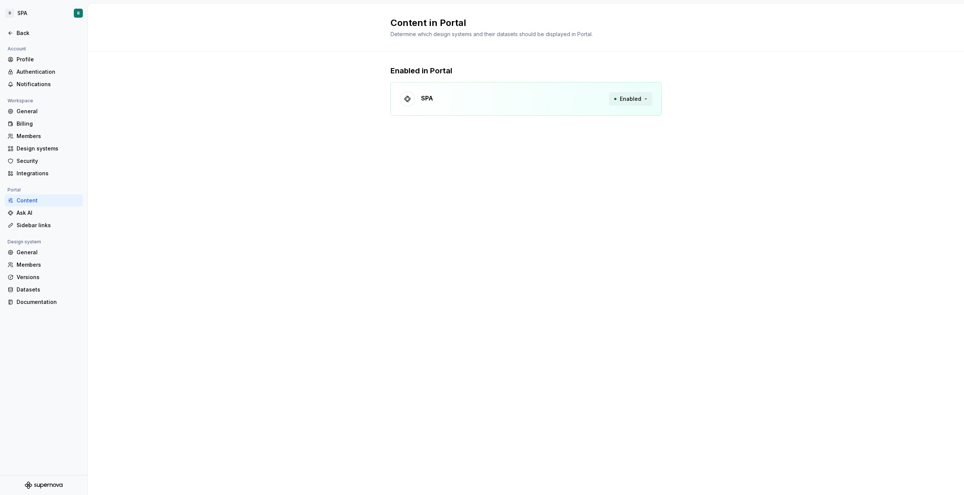
click at [648, 99] on button "Enabled" at bounding box center [630, 99] width 43 height 14
click at [24, 171] on div "Integrations" at bounding box center [48, 174] width 63 height 8
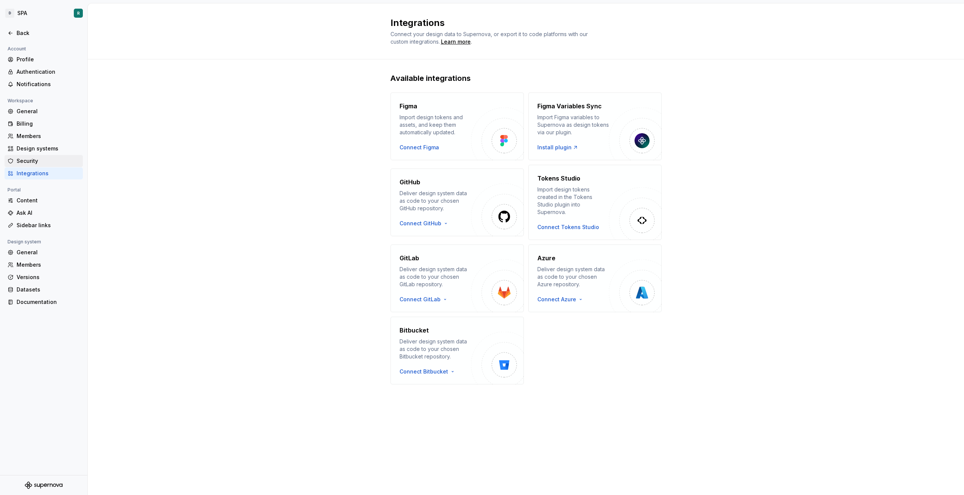
click at [37, 159] on div "Security" at bounding box center [48, 161] width 63 height 8
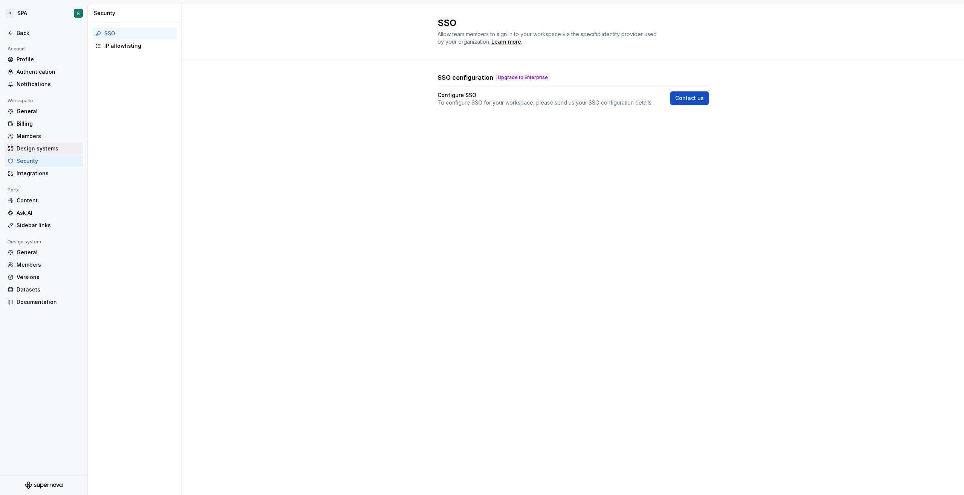
click at [40, 152] on div "Design systems" at bounding box center [48, 149] width 63 height 8
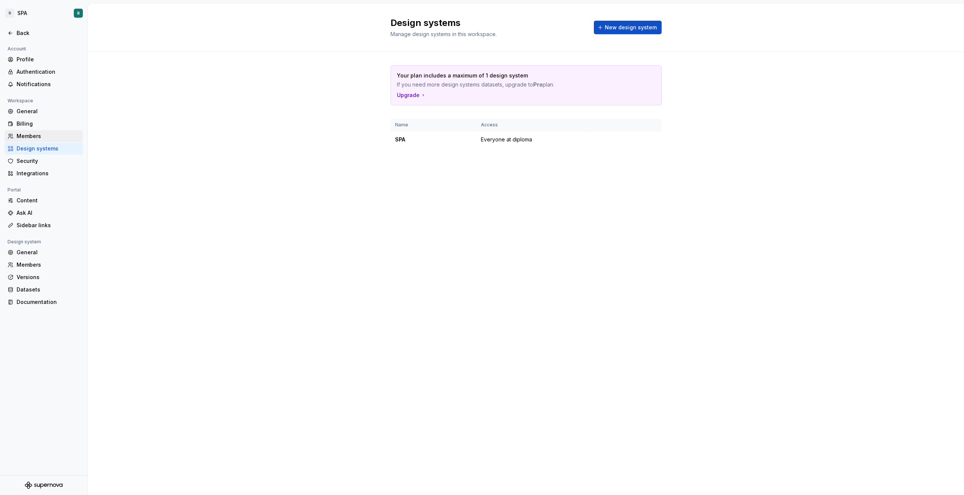
click at [46, 137] on div "Members" at bounding box center [48, 136] width 63 height 8
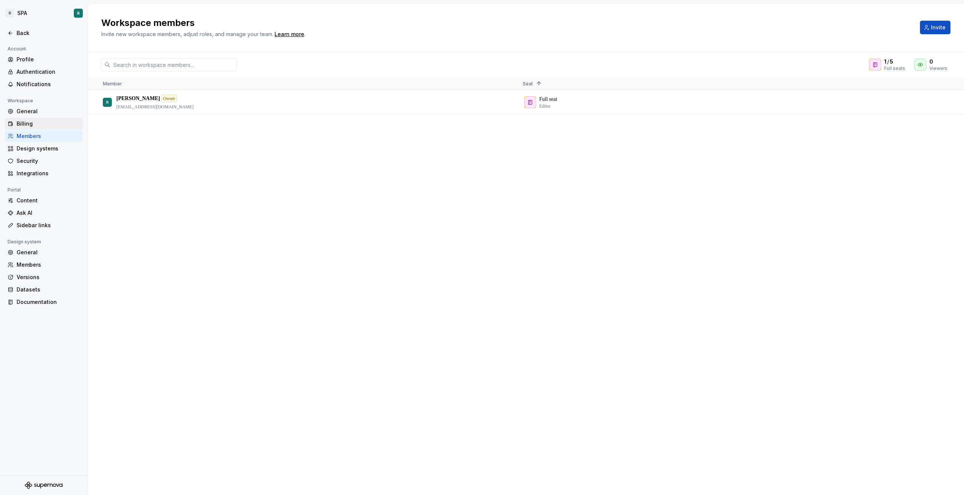
click at [51, 125] on div "Billing" at bounding box center [48, 124] width 63 height 8
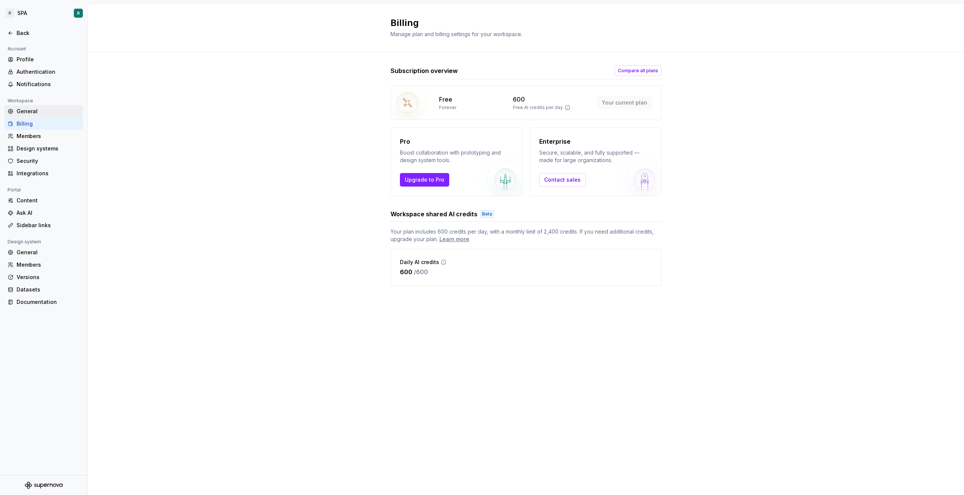
click at [58, 112] on div "General" at bounding box center [48, 112] width 63 height 8
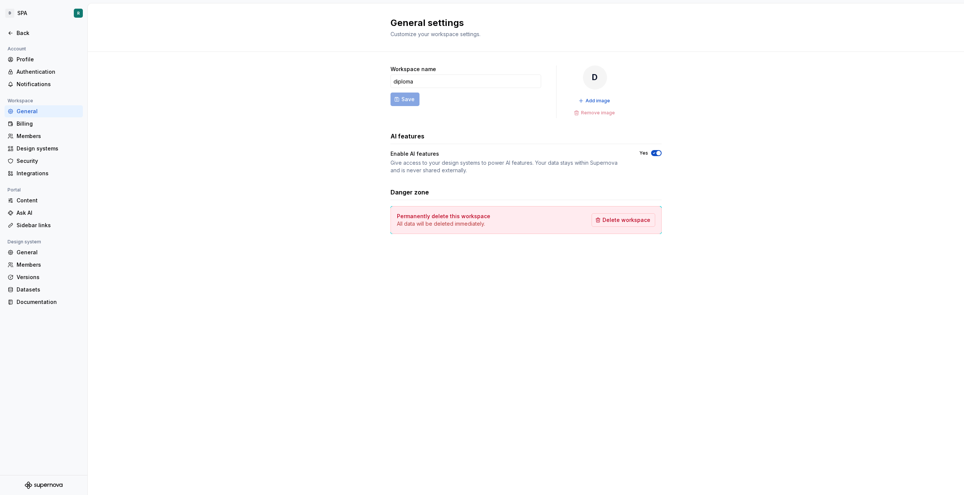
click at [296, 306] on div "General settings Customize your workspace settings. Workspace name diploma Save…" at bounding box center [526, 249] width 876 height 492
click at [20, 15] on html "D SPA R Back Account Profile Authentication Notifications Workspace General Bil…" at bounding box center [482, 247] width 964 height 495
click at [20, 13] on html "D SPA R Back Account Profile Authentication Notifications Workspace General Bil…" at bounding box center [482, 247] width 964 height 495
click at [49, 480] on div at bounding box center [43, 486] width 87 height 20
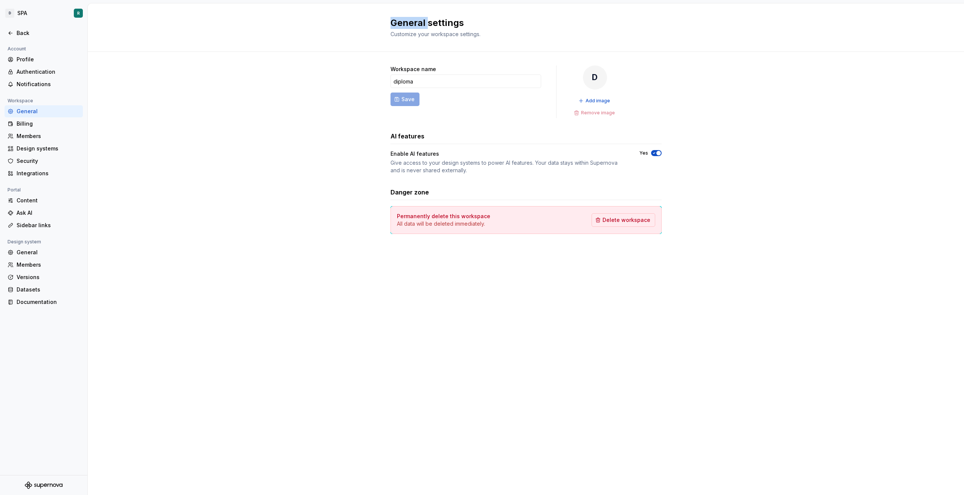
click at [48, 484] on icon "Supernova Logo" at bounding box center [44, 486] width 38 height 8
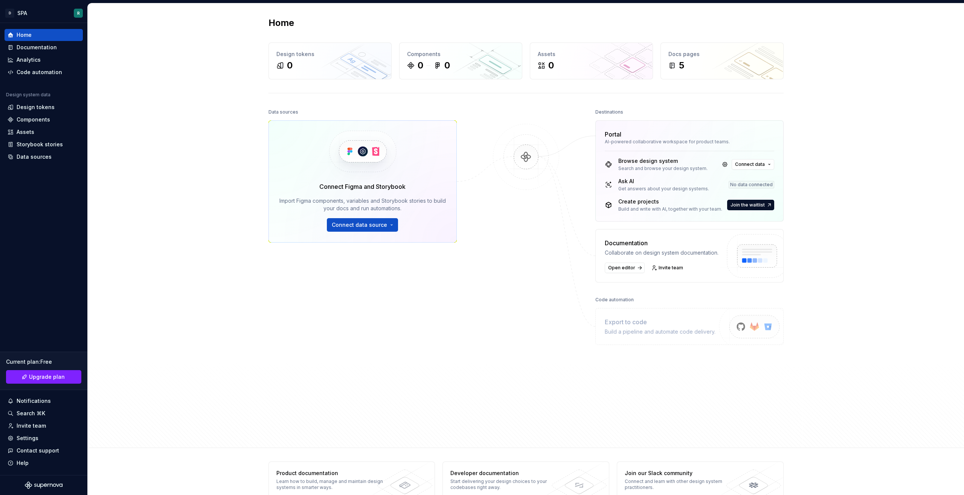
click at [234, 329] on div "Home Design tokens 0 Components 0 0 Assets 0 Docs pages 5 Data sources Connect …" at bounding box center [526, 225] width 876 height 445
click at [52, 416] on div "Search ⌘K" at bounding box center [44, 414] width 72 height 8
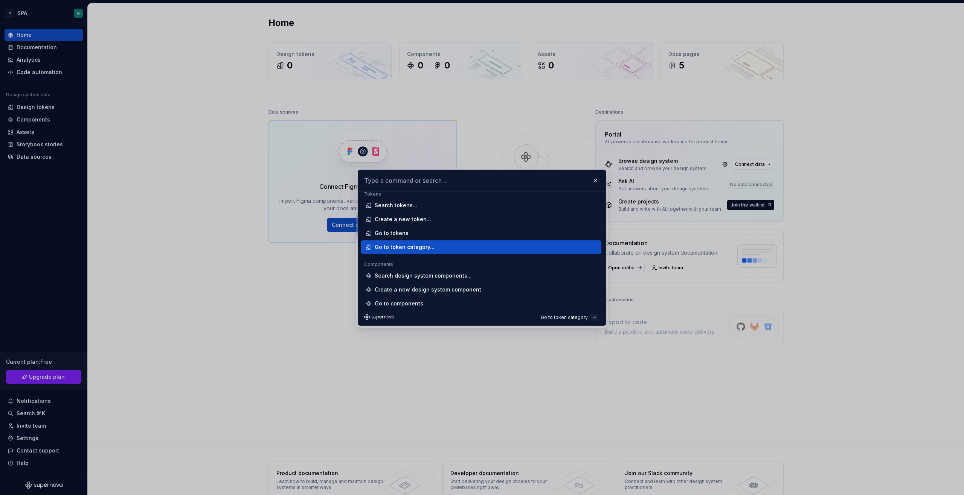
scroll to position [38, 0]
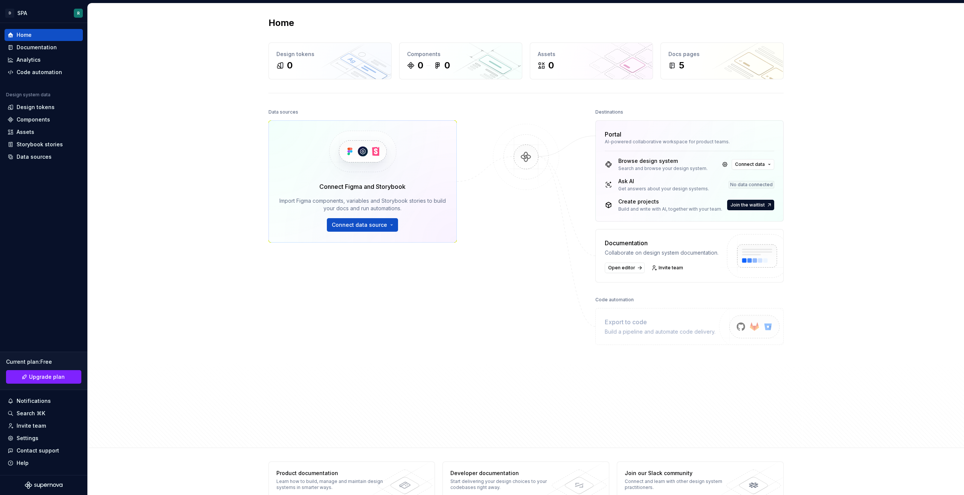
click at [194, 432] on div "Home Design tokens 0 Components 0 0 Assets 0 Docs pages 5 Data sources Connect …" at bounding box center [526, 225] width 876 height 445
click at [57, 452] on div "Contact support" at bounding box center [38, 451] width 43 height 8
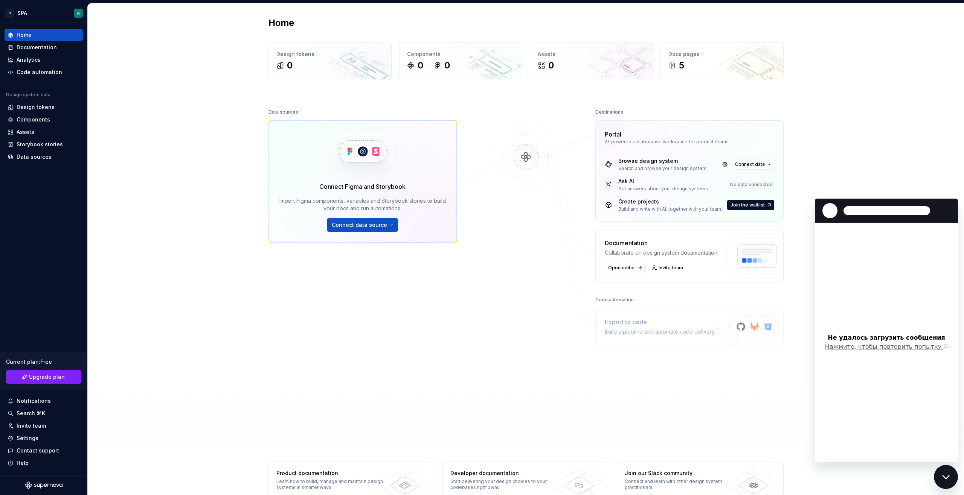
click at [889, 344] on button "Нажмите, чтобы повторить попытку" at bounding box center [886, 347] width 123 height 8
click at [830, 212] on div at bounding box center [829, 210] width 15 height 15
click at [843, 213] on div at bounding box center [884, 210] width 131 height 15
